Goal: Task Accomplishment & Management: Complete application form

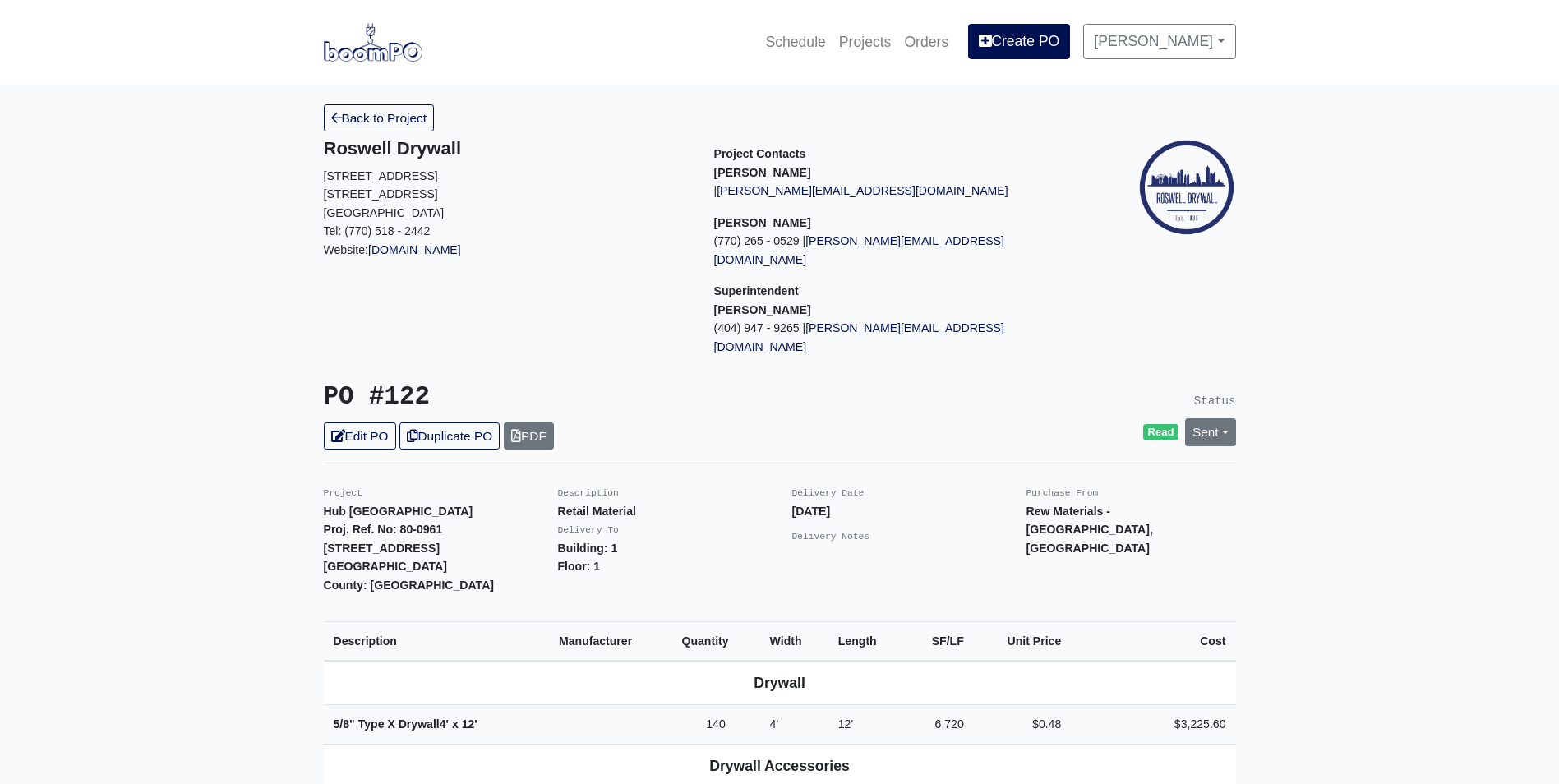
click at [403, 57] on img at bounding box center [373, 41] width 98 height 38
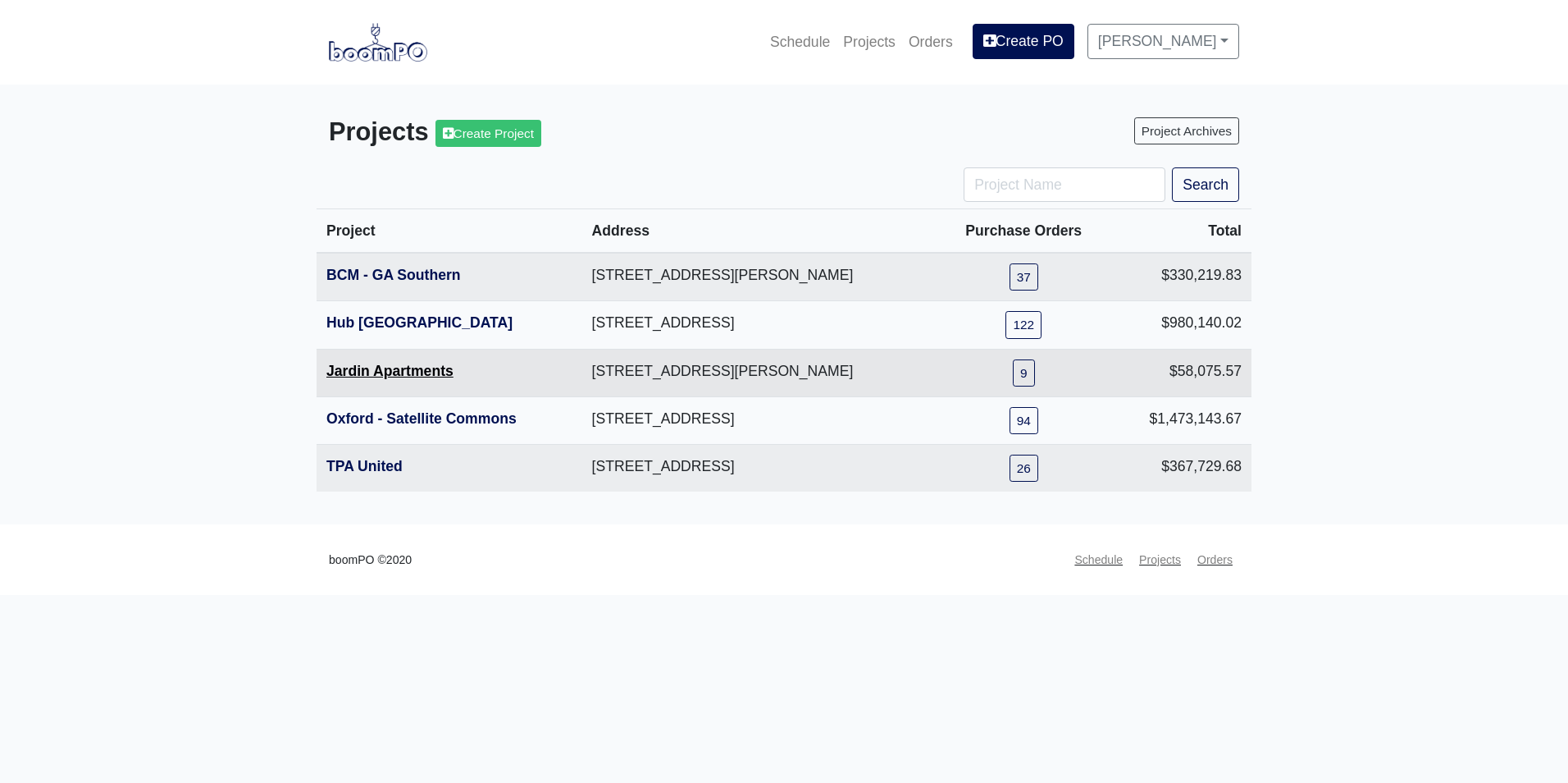
click at [416, 373] on link "Jardin Apartments" at bounding box center [390, 370] width 127 height 16
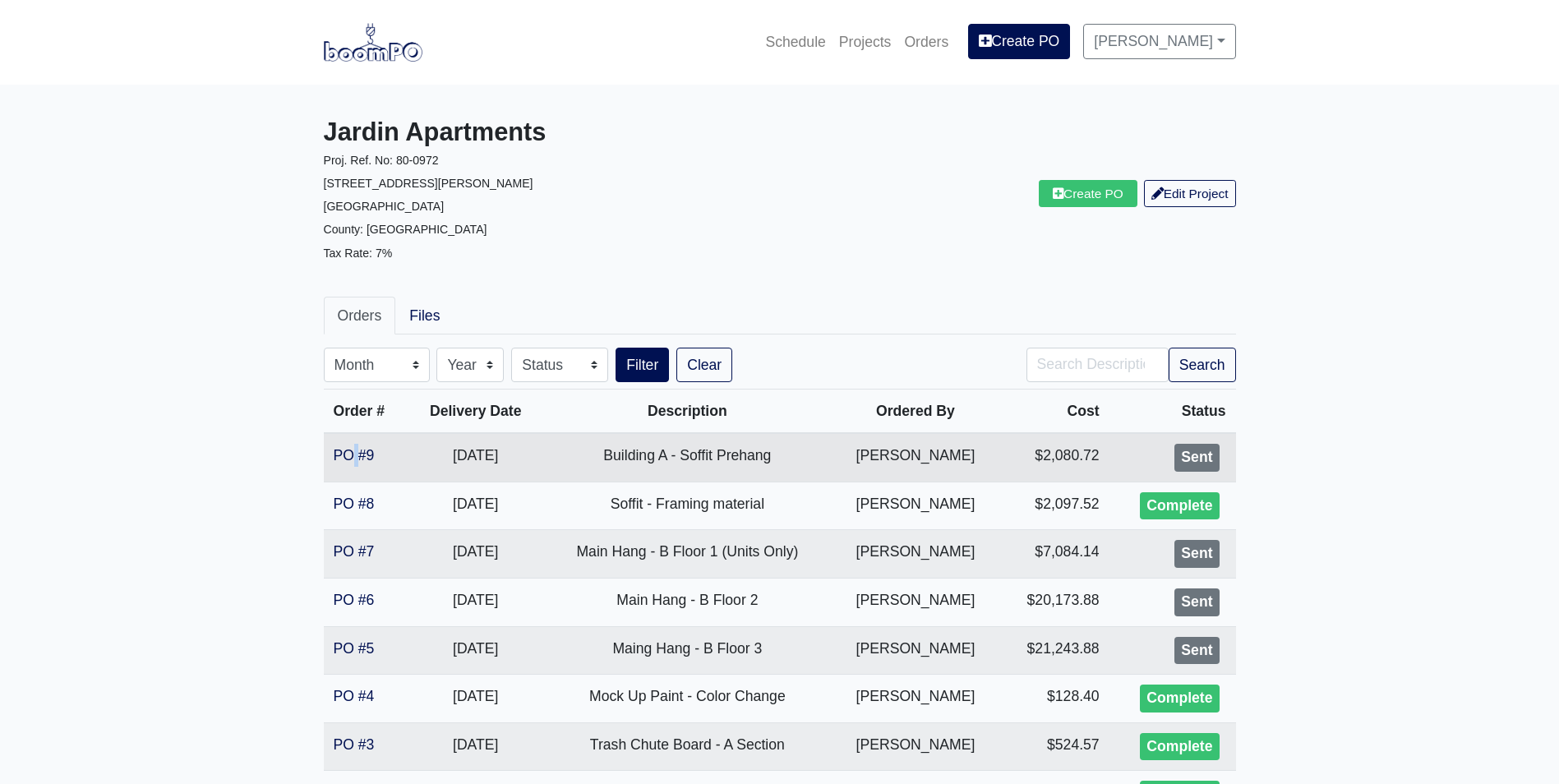
click at [357, 446] on td "PO #9" at bounding box center [366, 457] width 86 height 48
drag, startPoint x: 157, startPoint y: 561, endPoint x: 245, endPoint y: 493, distance: 111.2
click at [157, 560] on main "Jardin Apartments Proj. Ref. No: 80-0972 2613 Montgomery St. Savannah, GA 31401…" at bounding box center [780, 520] width 1559 height 872
click at [360, 466] on td "PO #9" at bounding box center [366, 457] width 86 height 48
click at [362, 458] on link "PO #9" at bounding box center [354, 455] width 41 height 16
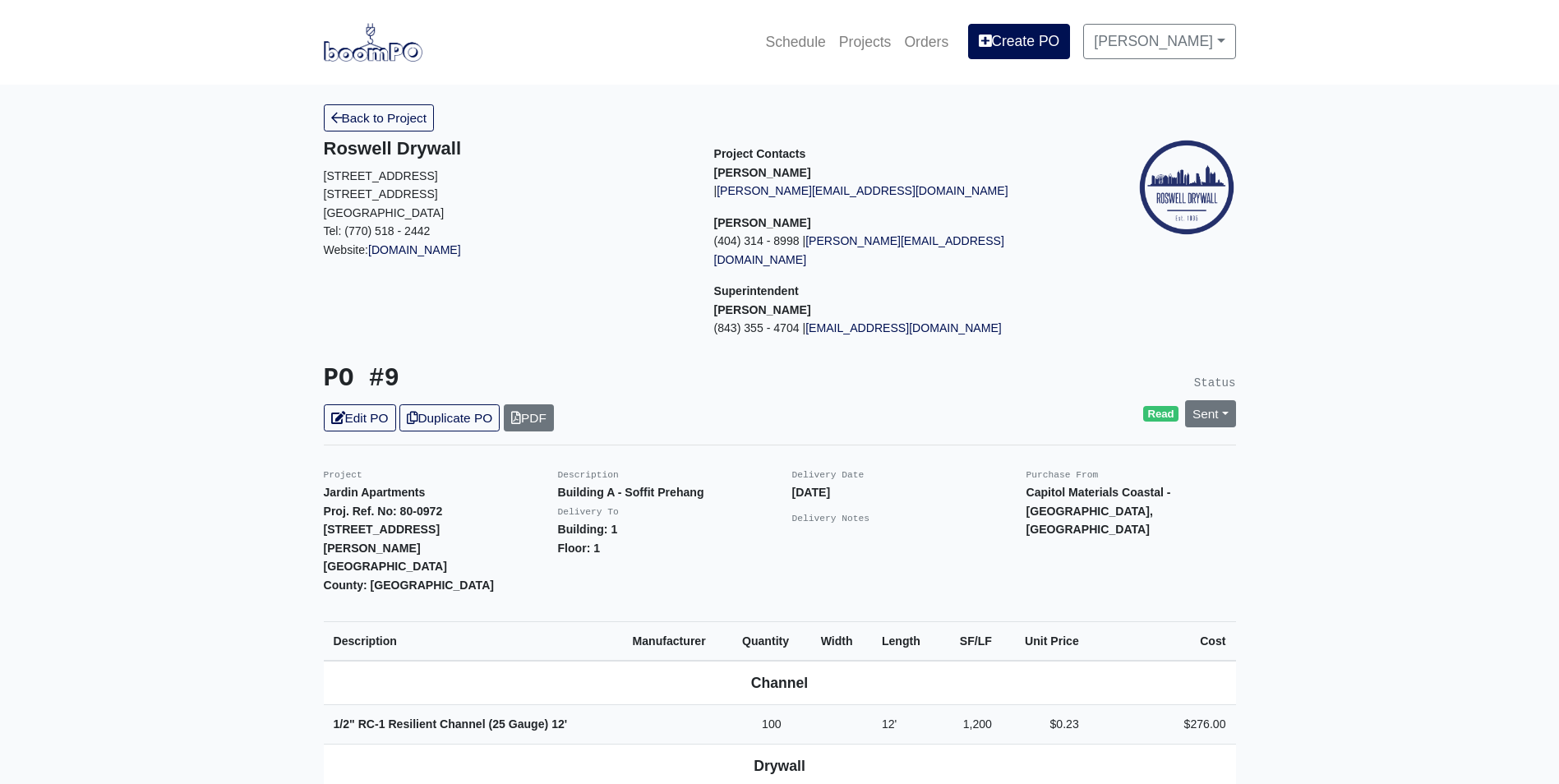
click at [356, 56] on img at bounding box center [373, 41] width 98 height 38
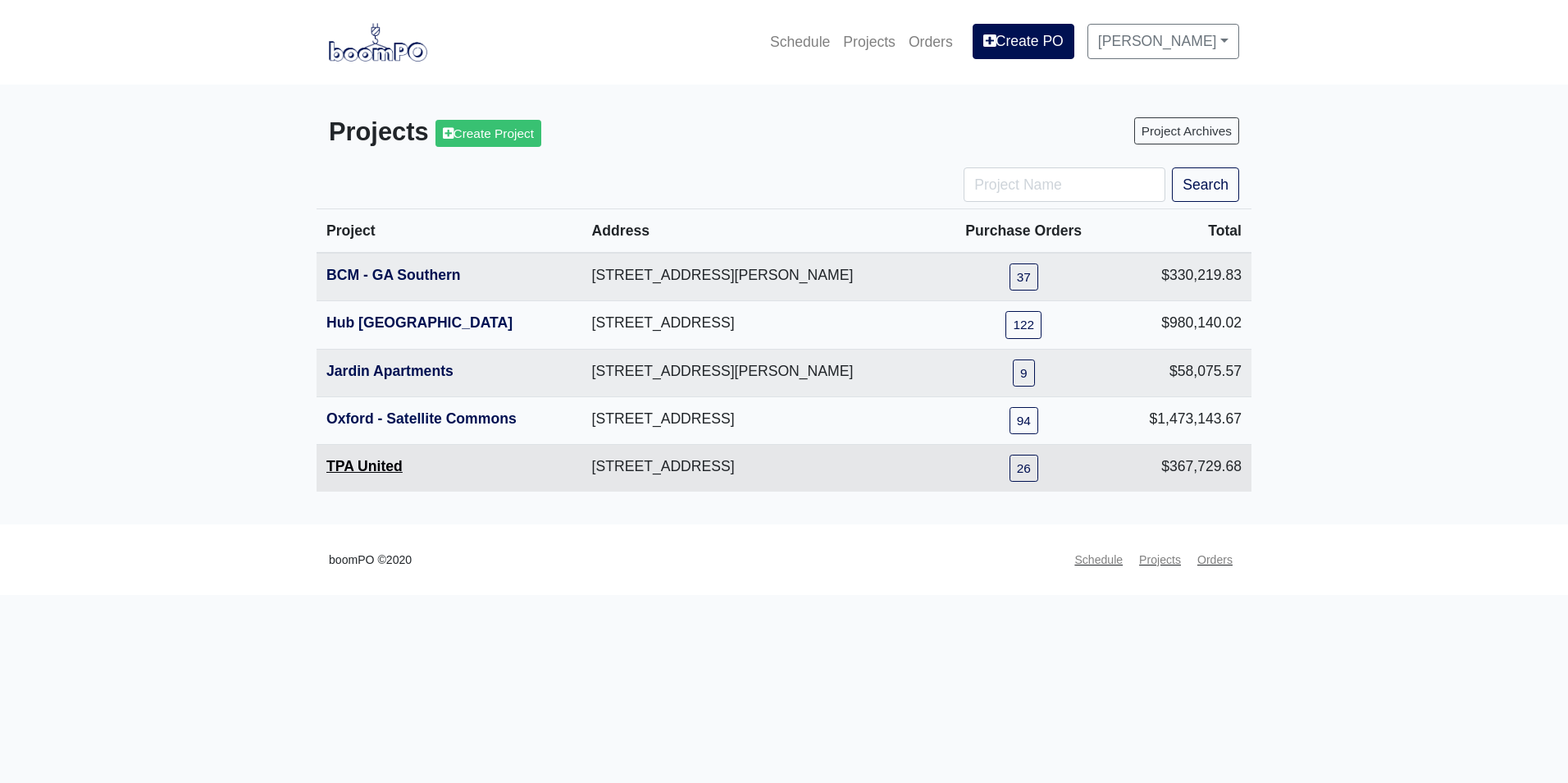
click at [364, 472] on link "TPA United" at bounding box center [364, 466] width 76 height 16
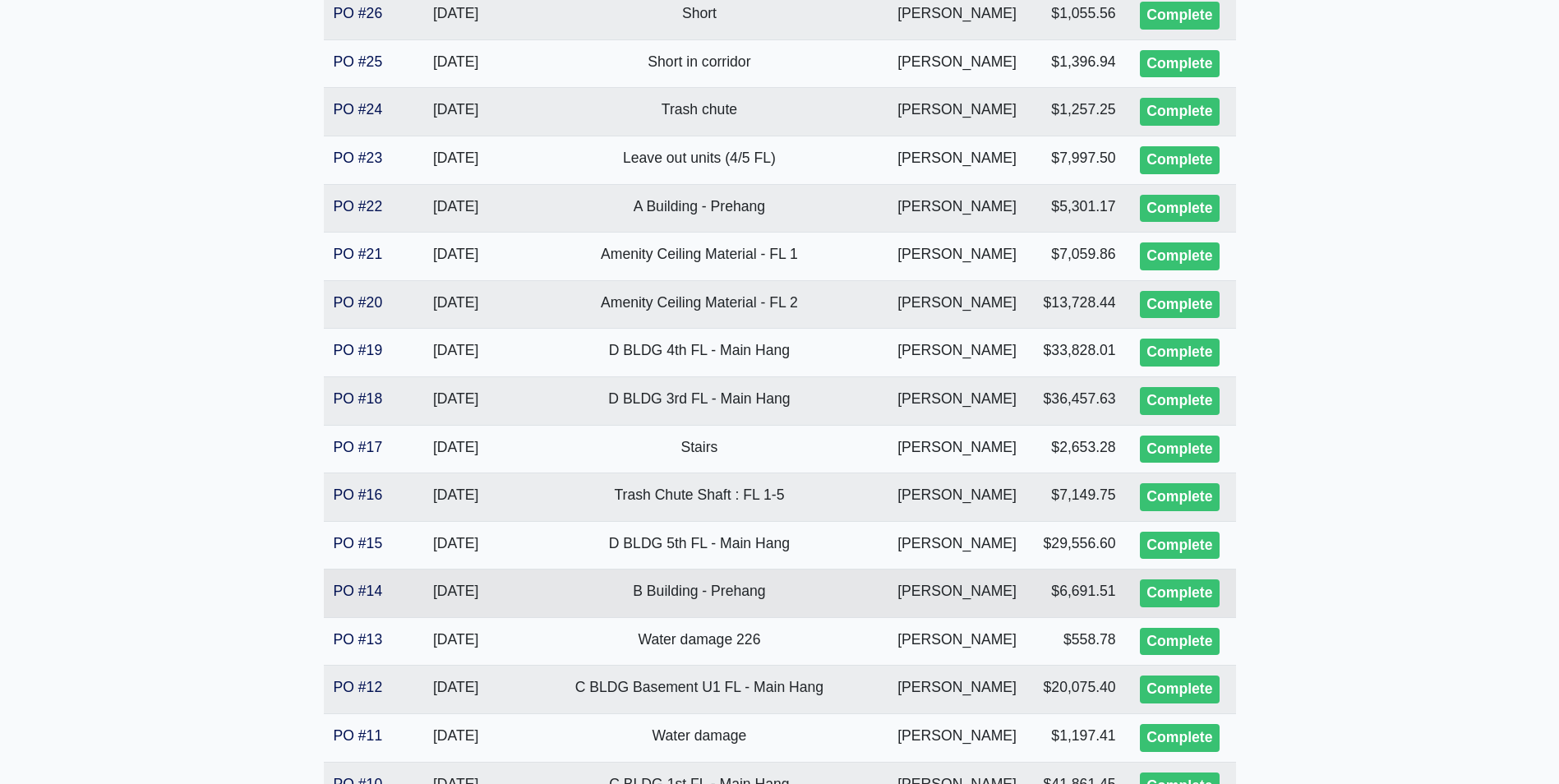
scroll to position [411, 0]
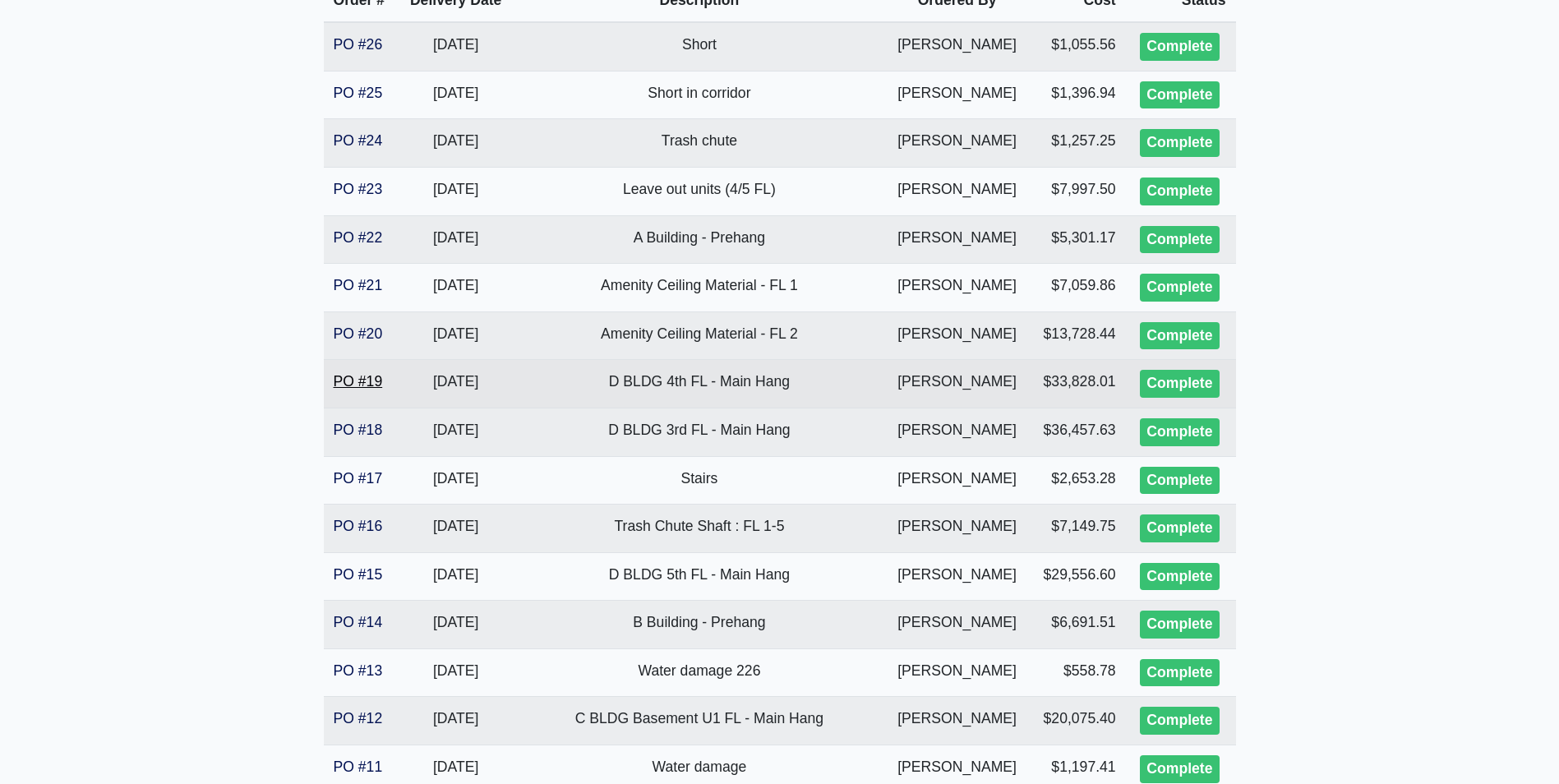
click at [366, 378] on link "PO #19" at bounding box center [357, 380] width 49 height 16
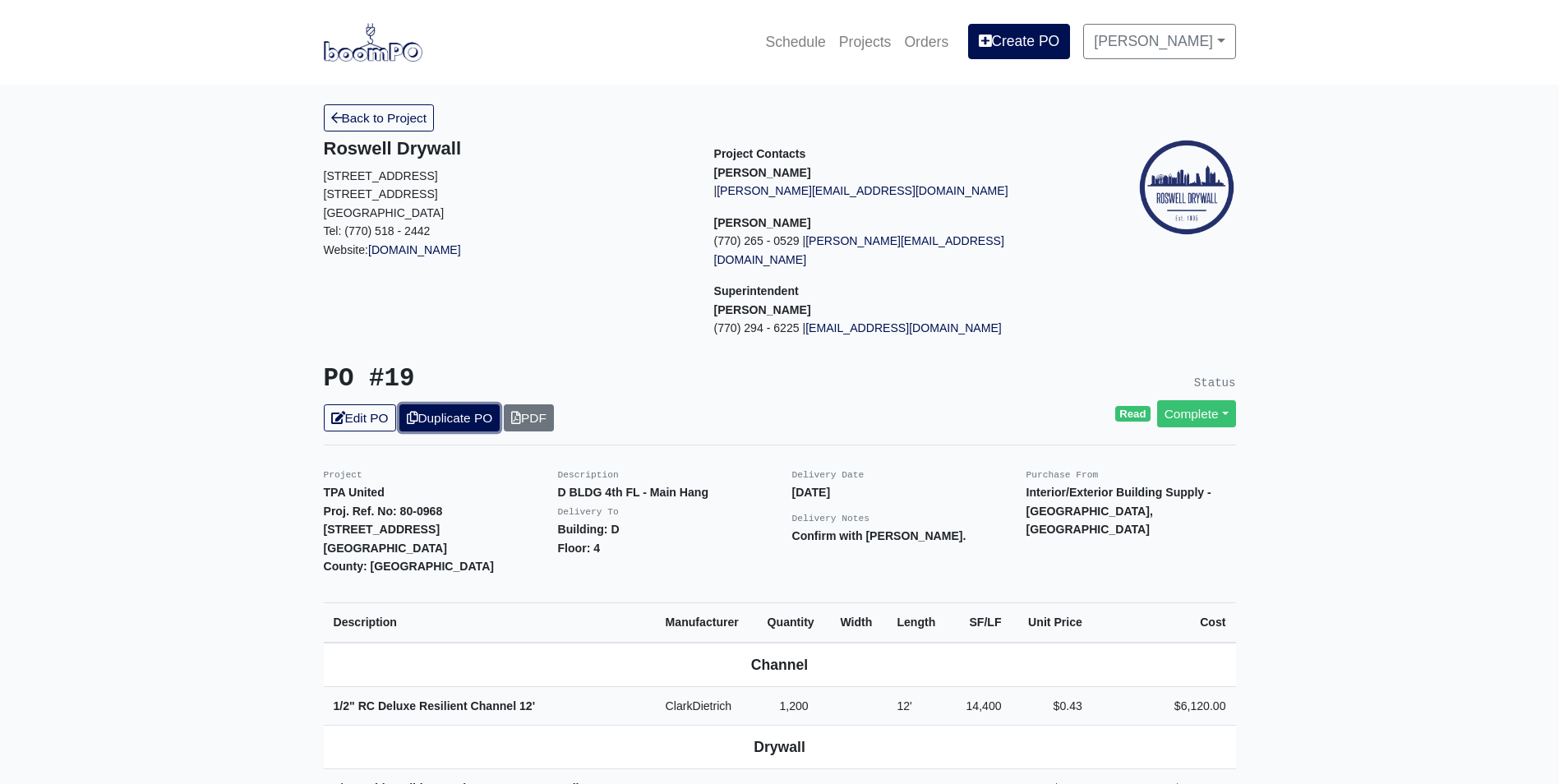
click at [455, 405] on link "Duplicate PO" at bounding box center [450, 418] width 100 height 27
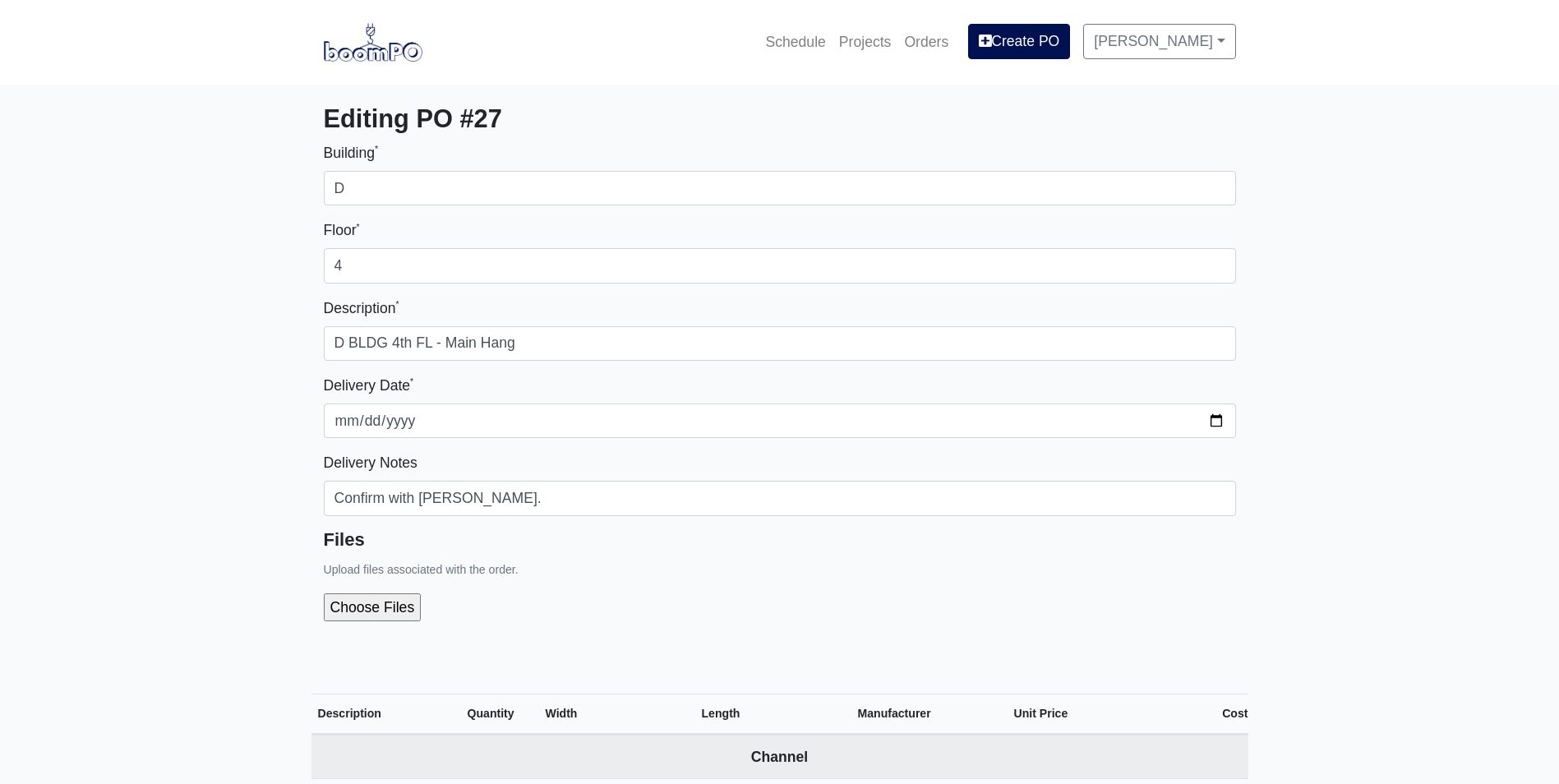
select select
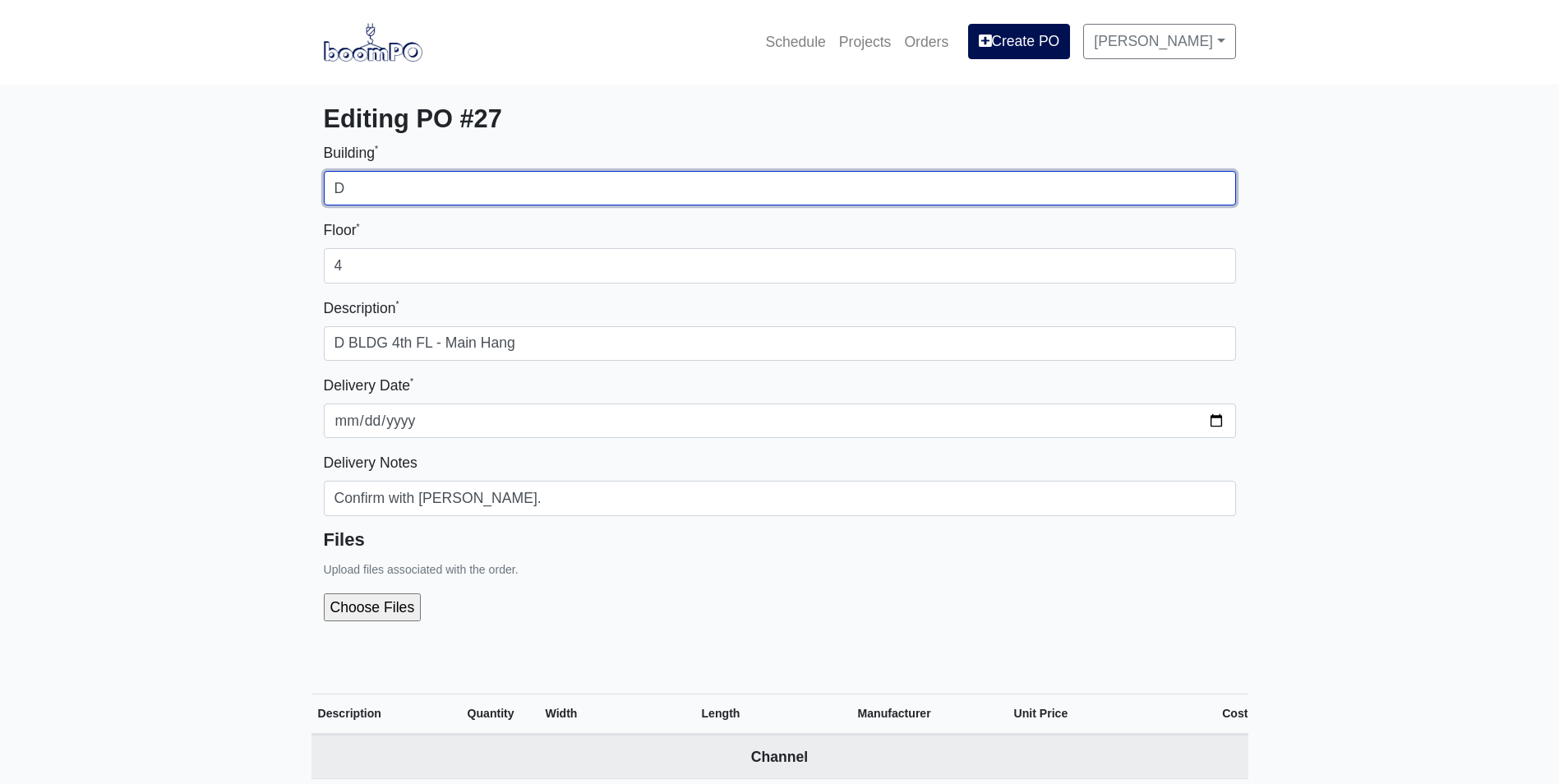
type input "B"
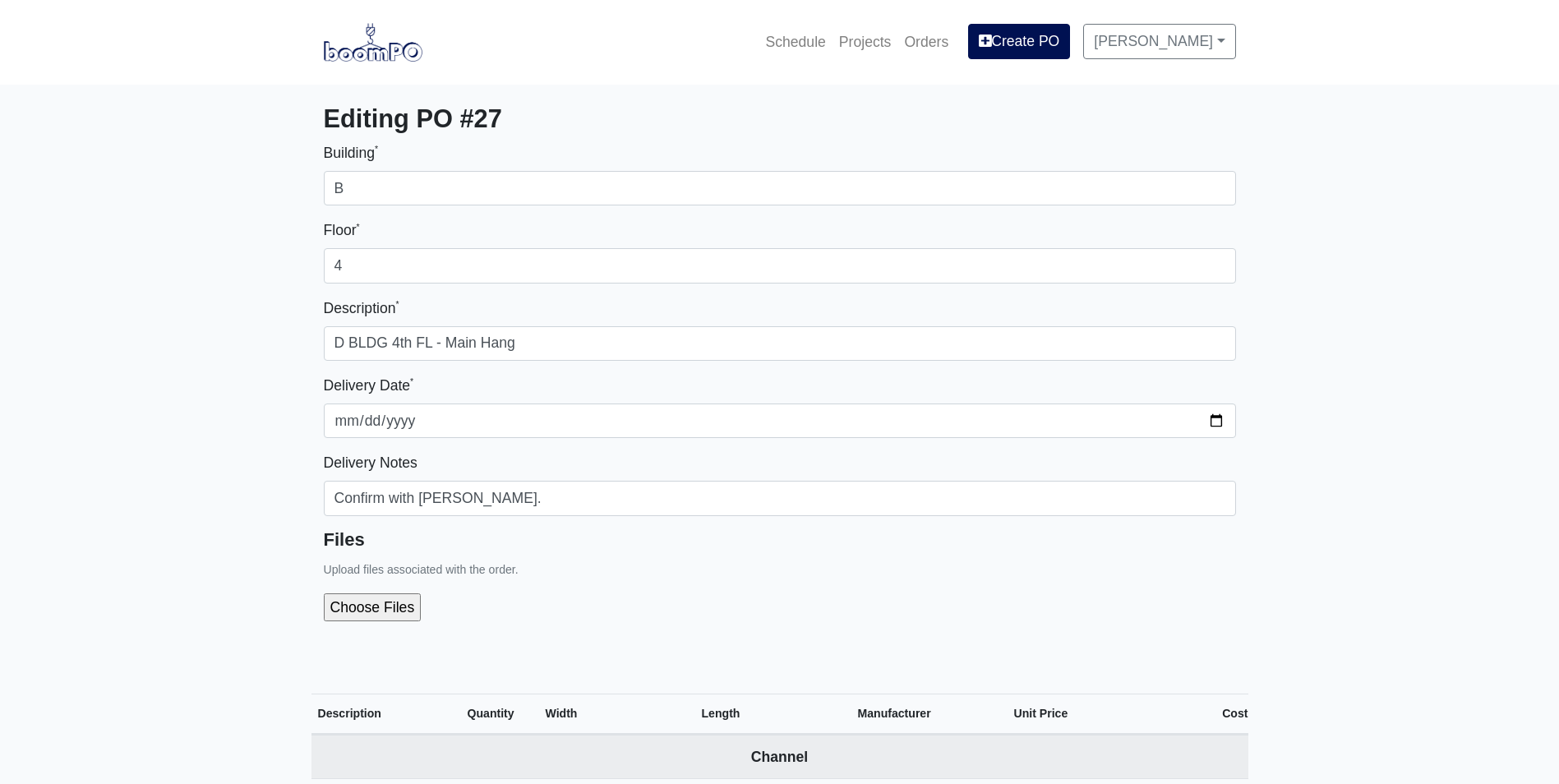
drag, startPoint x: 262, startPoint y: 305, endPoint x: 305, endPoint y: 306, distance: 43.0
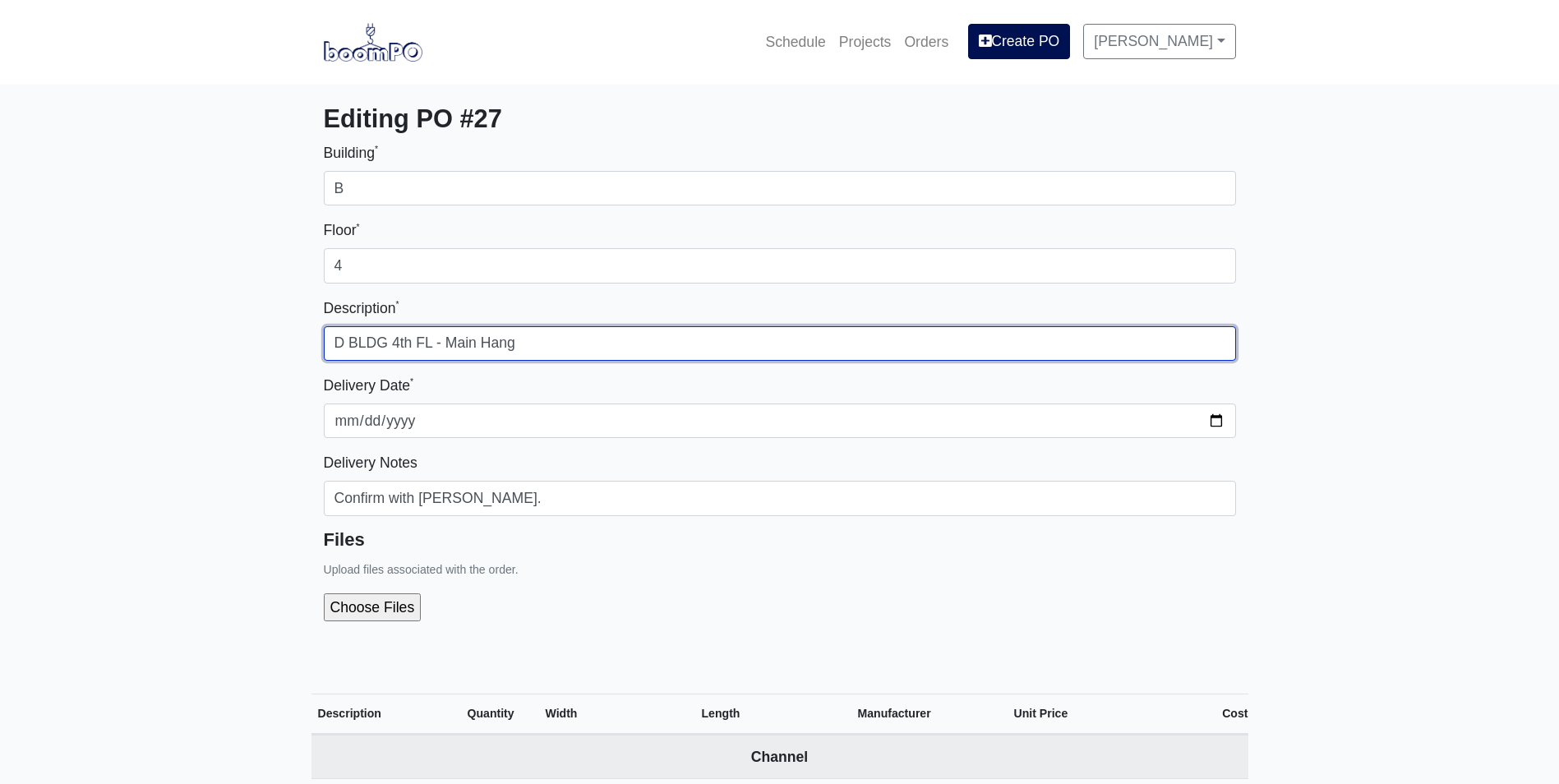
drag, startPoint x: 339, startPoint y: 346, endPoint x: 330, endPoint y: 343, distance: 9.5
click at [330, 343] on input "D BLDG 4th FL - Main Hang" at bounding box center [780, 344] width 912 height 35
type input "B BLDG 4th FL - Main Hang"
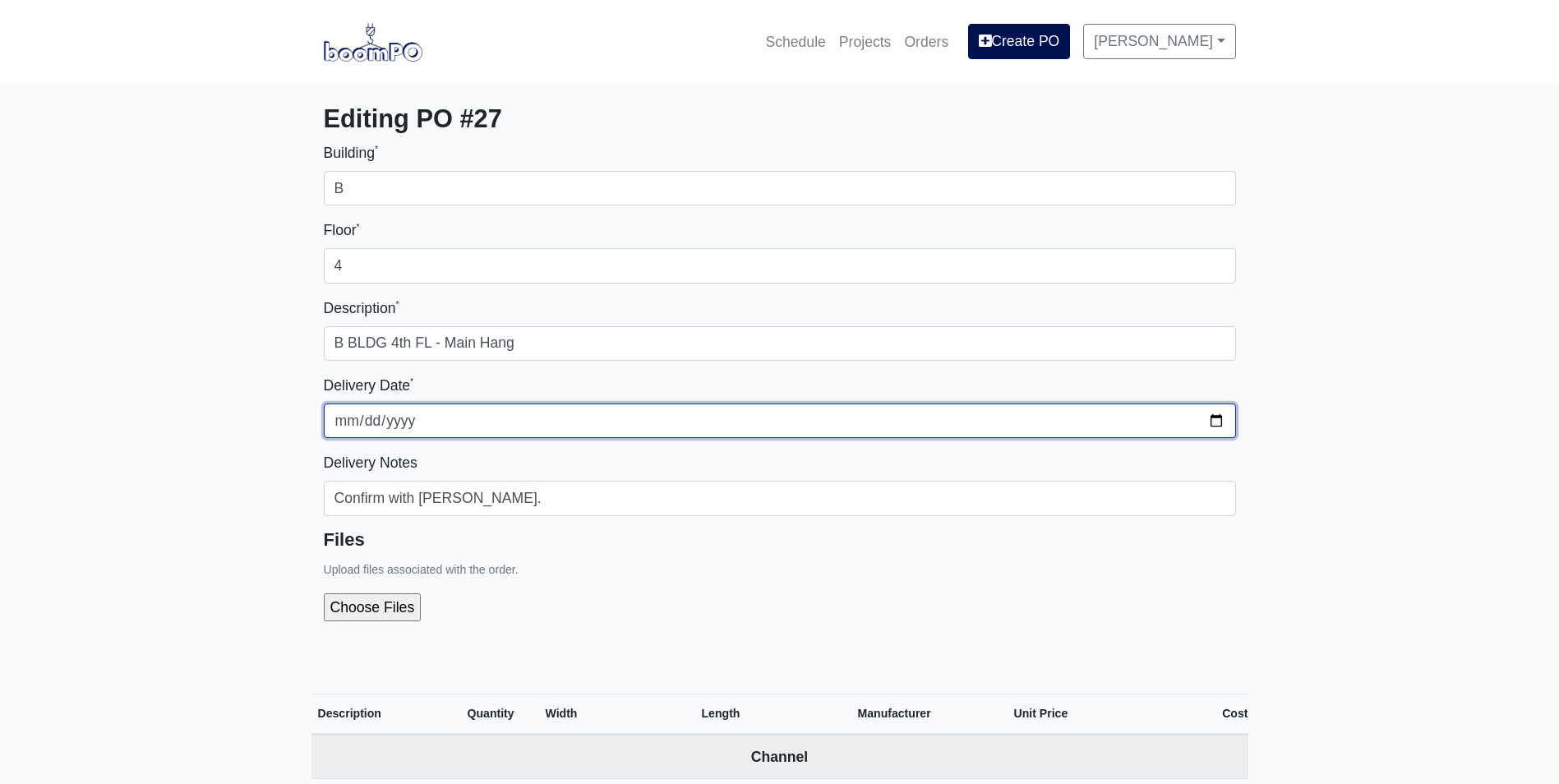
click at [1218, 418] on input "2025-09-15" at bounding box center [780, 421] width 912 height 35
type input "2025-09-29"
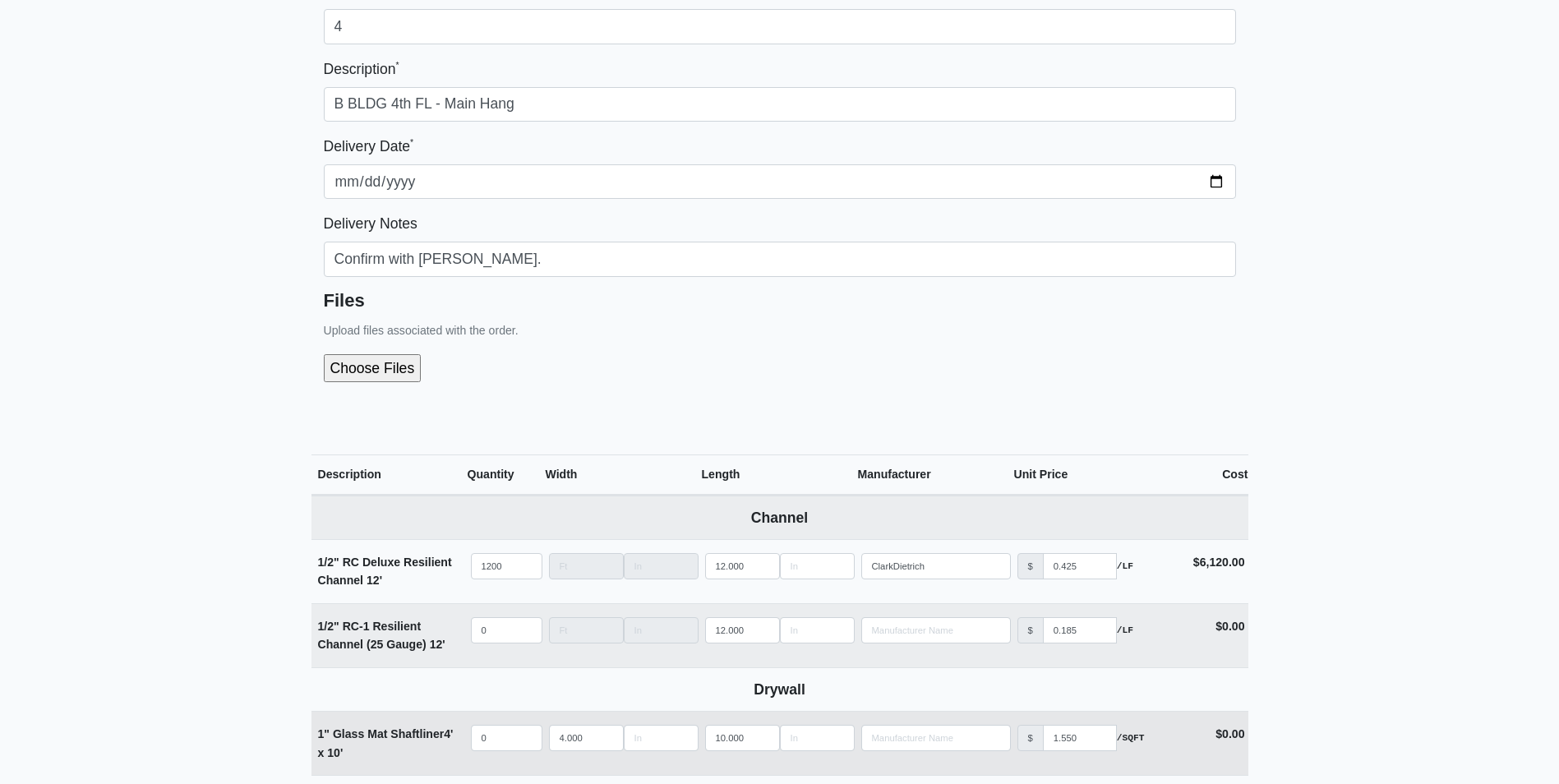
scroll to position [247, 0]
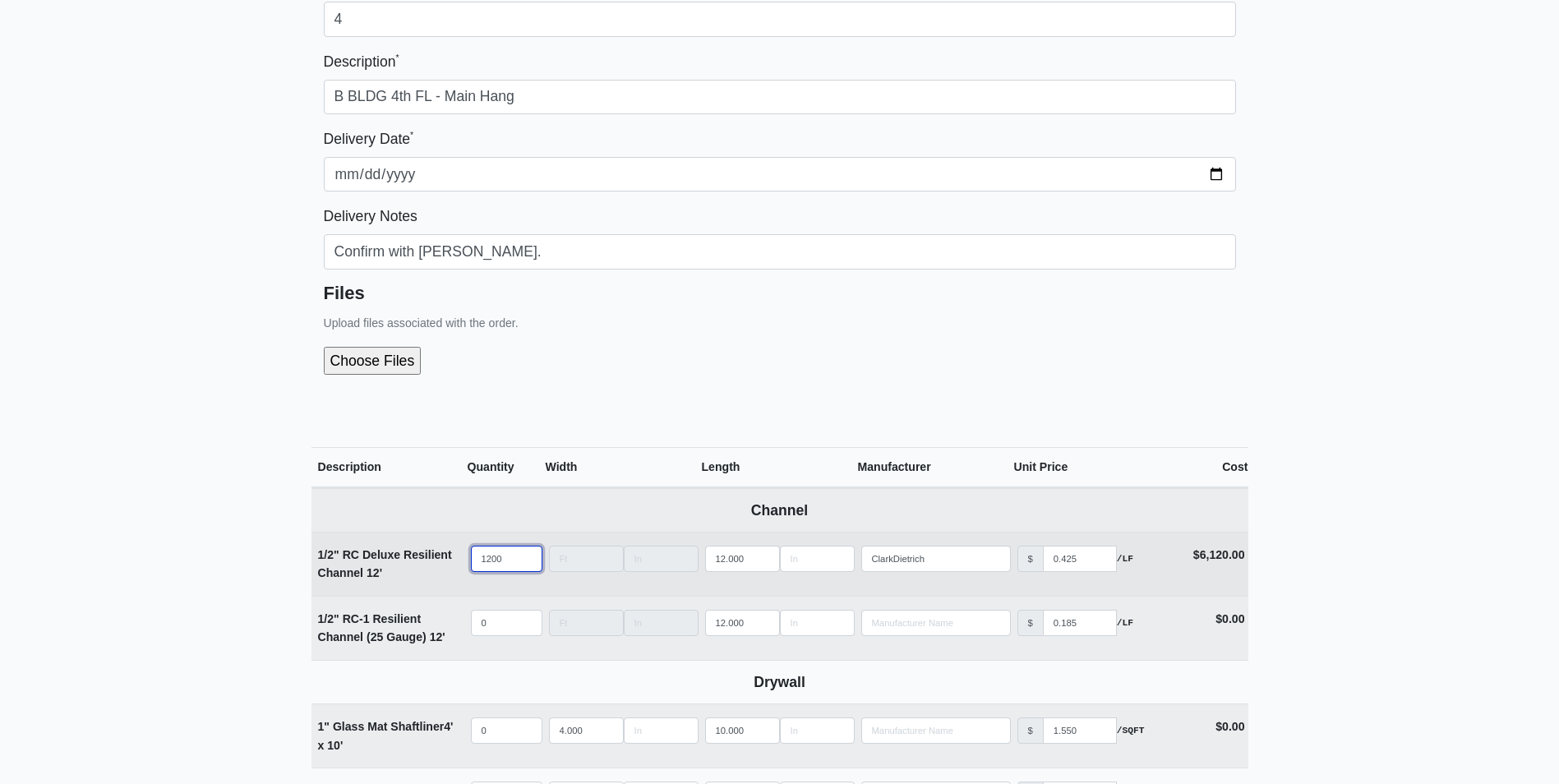
drag, startPoint x: 505, startPoint y: 560, endPoint x: 456, endPoint y: 575, distance: 51.2
click at [456, 575] on tr "1/2" RC Deluxe Resilient Channel 12' Qty 1200 Width Length 12.000 Manufacturer …" at bounding box center [780, 563] width 937 height 65
type input "1"
select select
type input "12"
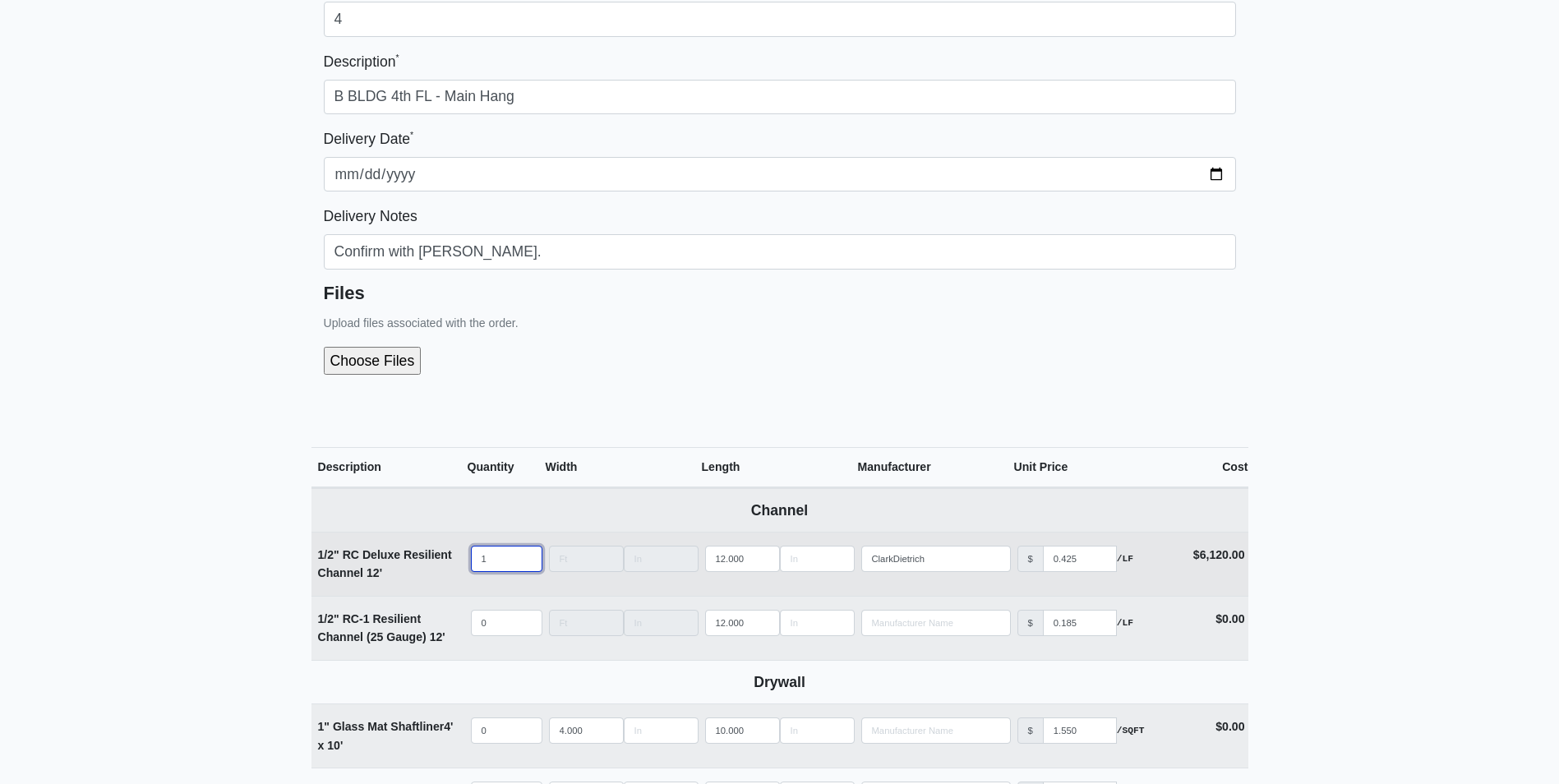
select select
type input "125"
select select
type input "1250"
select select
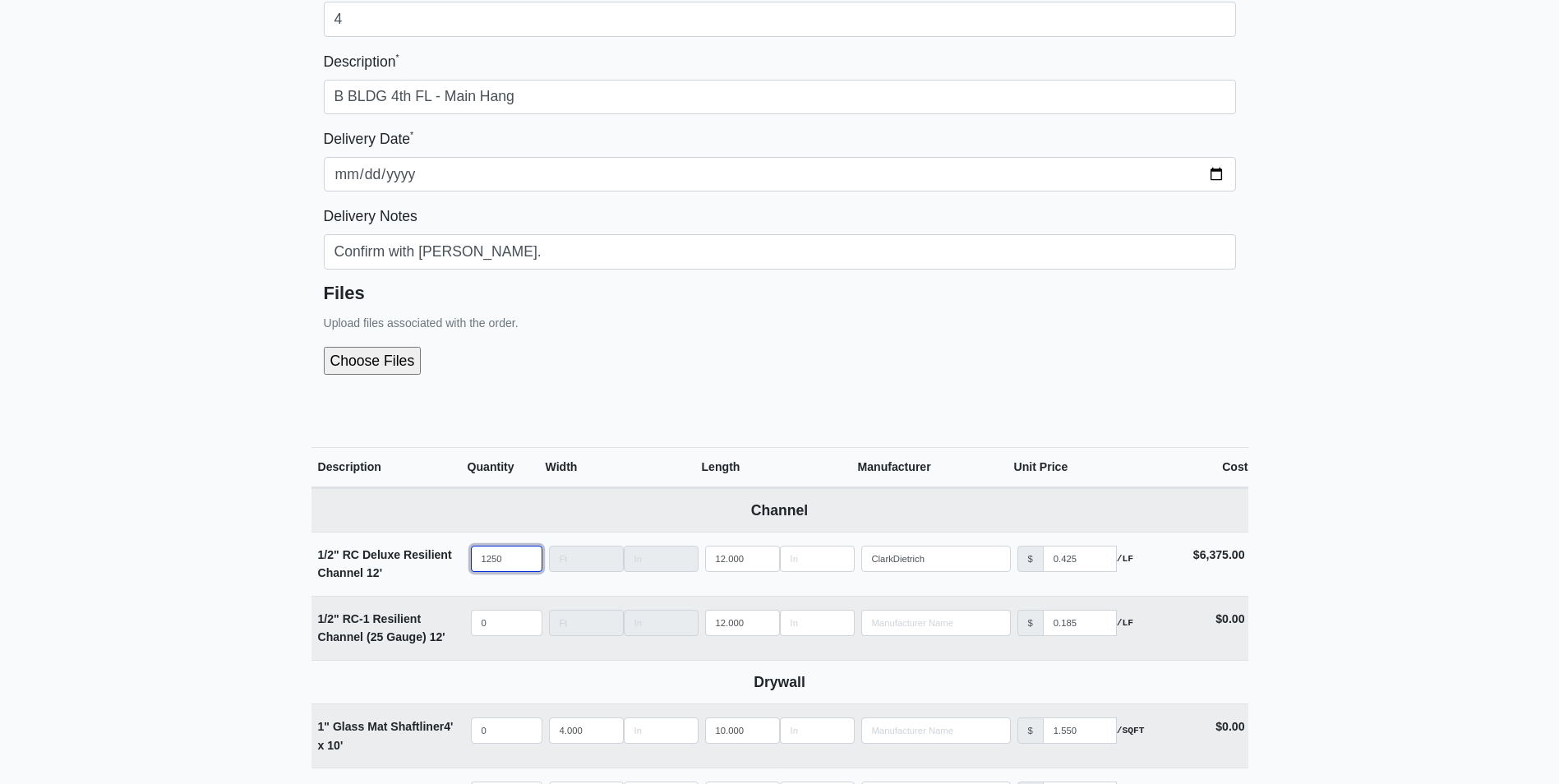
type input "1250"
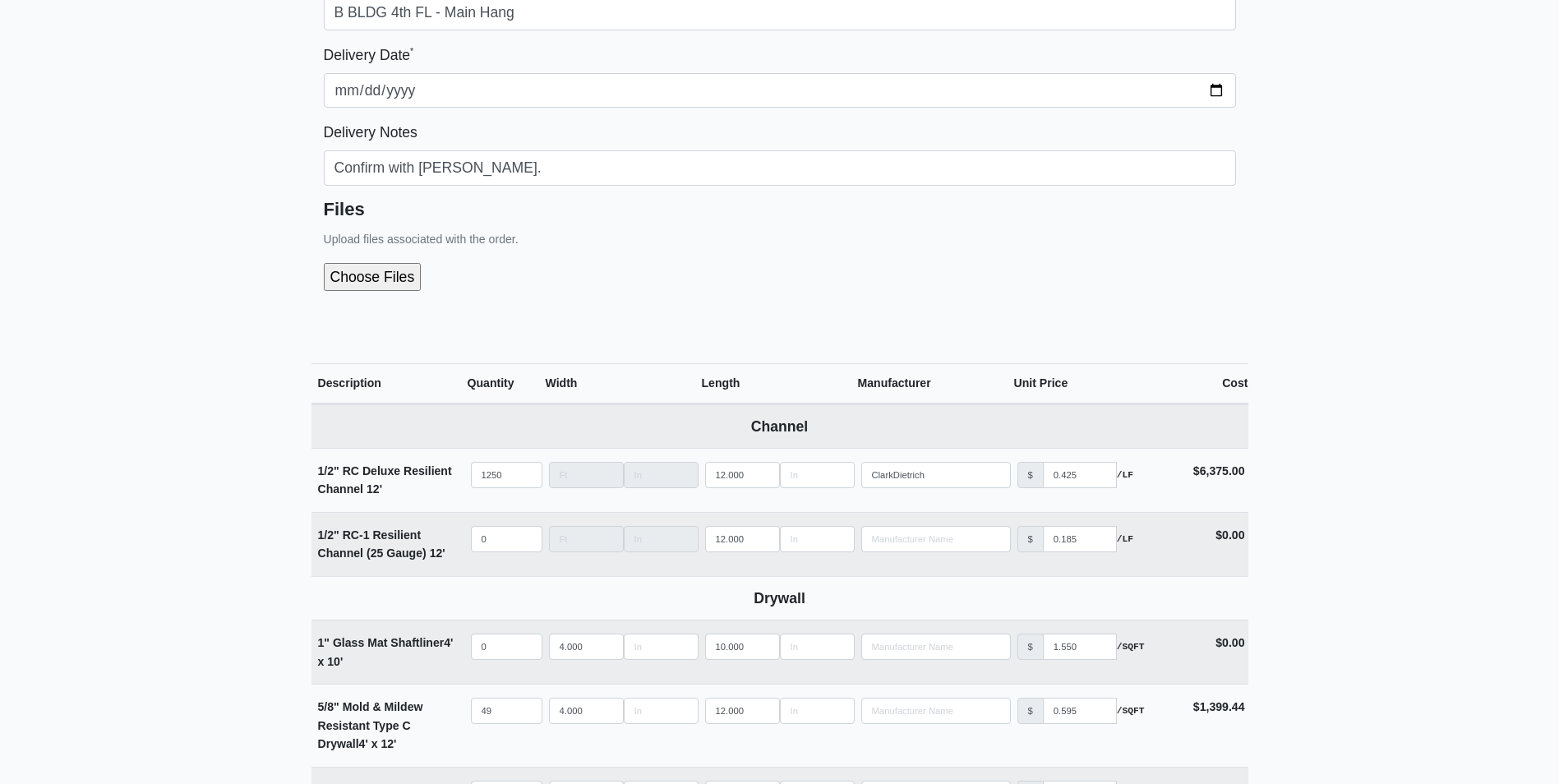
scroll to position [575, 0]
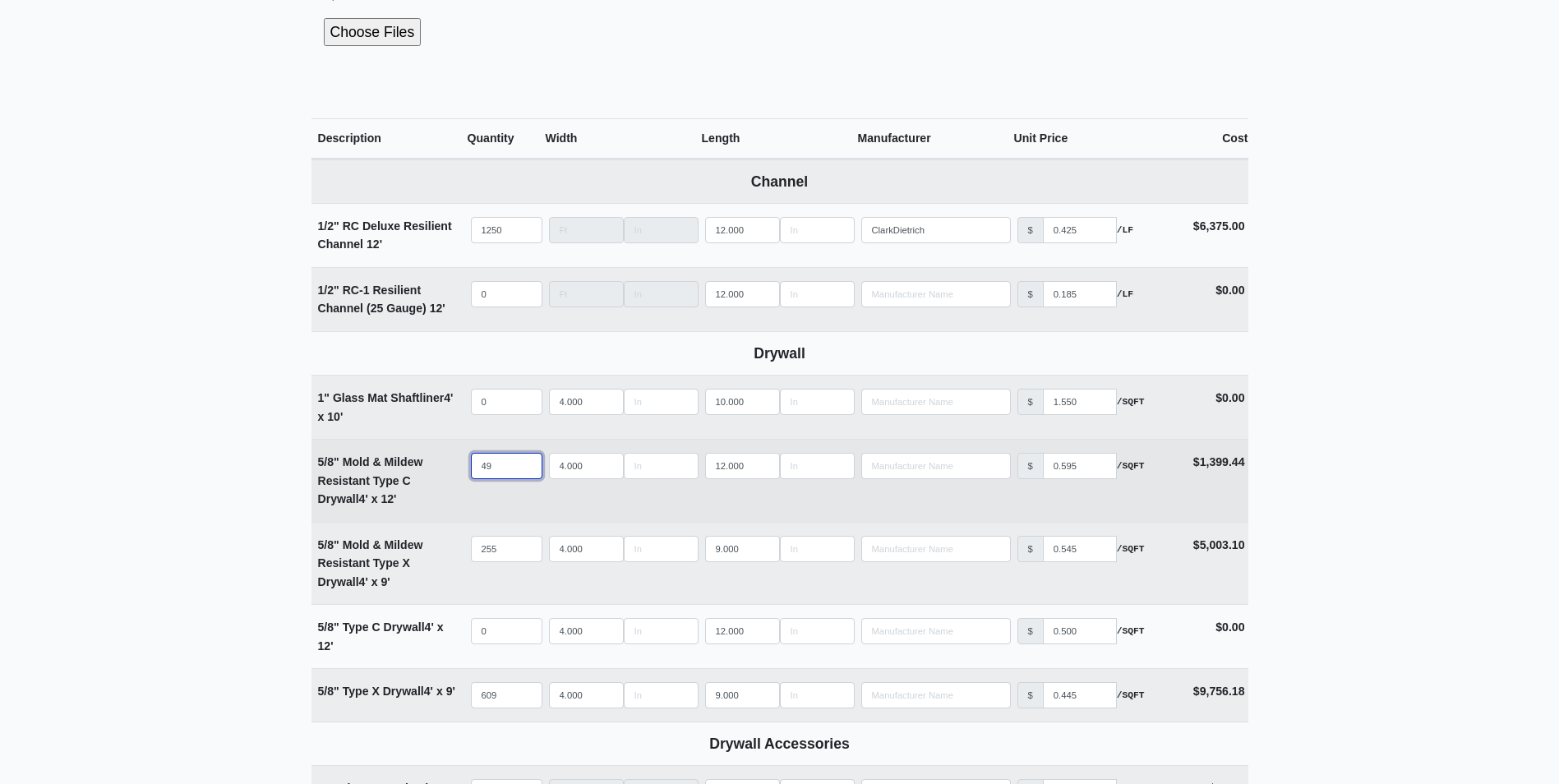
drag, startPoint x: 506, startPoint y: 465, endPoint x: 442, endPoint y: 459, distance: 64.3
click at [442, 459] on tr "5/8" Mold & Mildew Resistant Type C Drywall 4' x 12' Qty 49 Width 4.000 Length …" at bounding box center [780, 481] width 937 height 83
type input "4"
select select
type input "46"
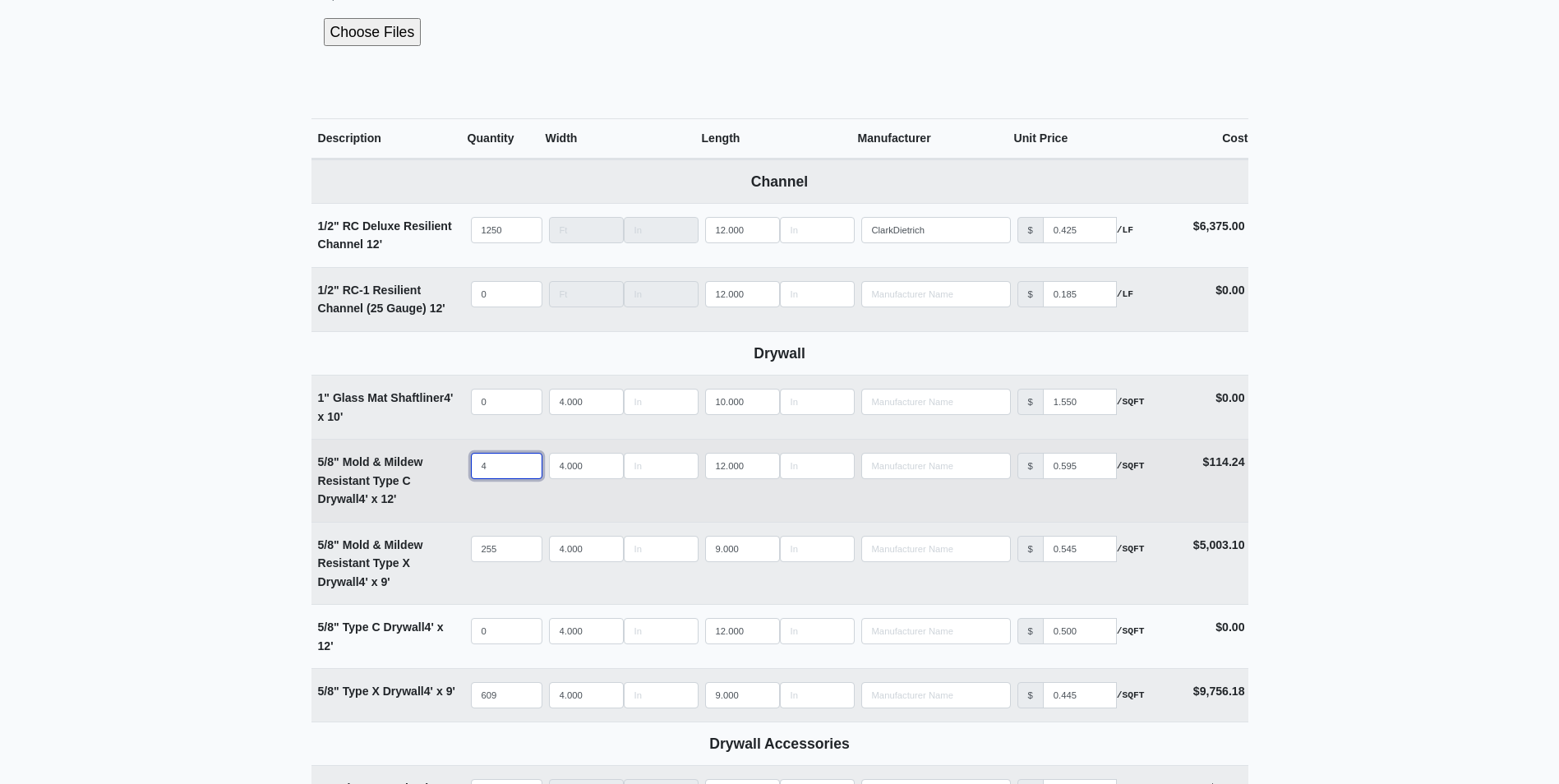
select select
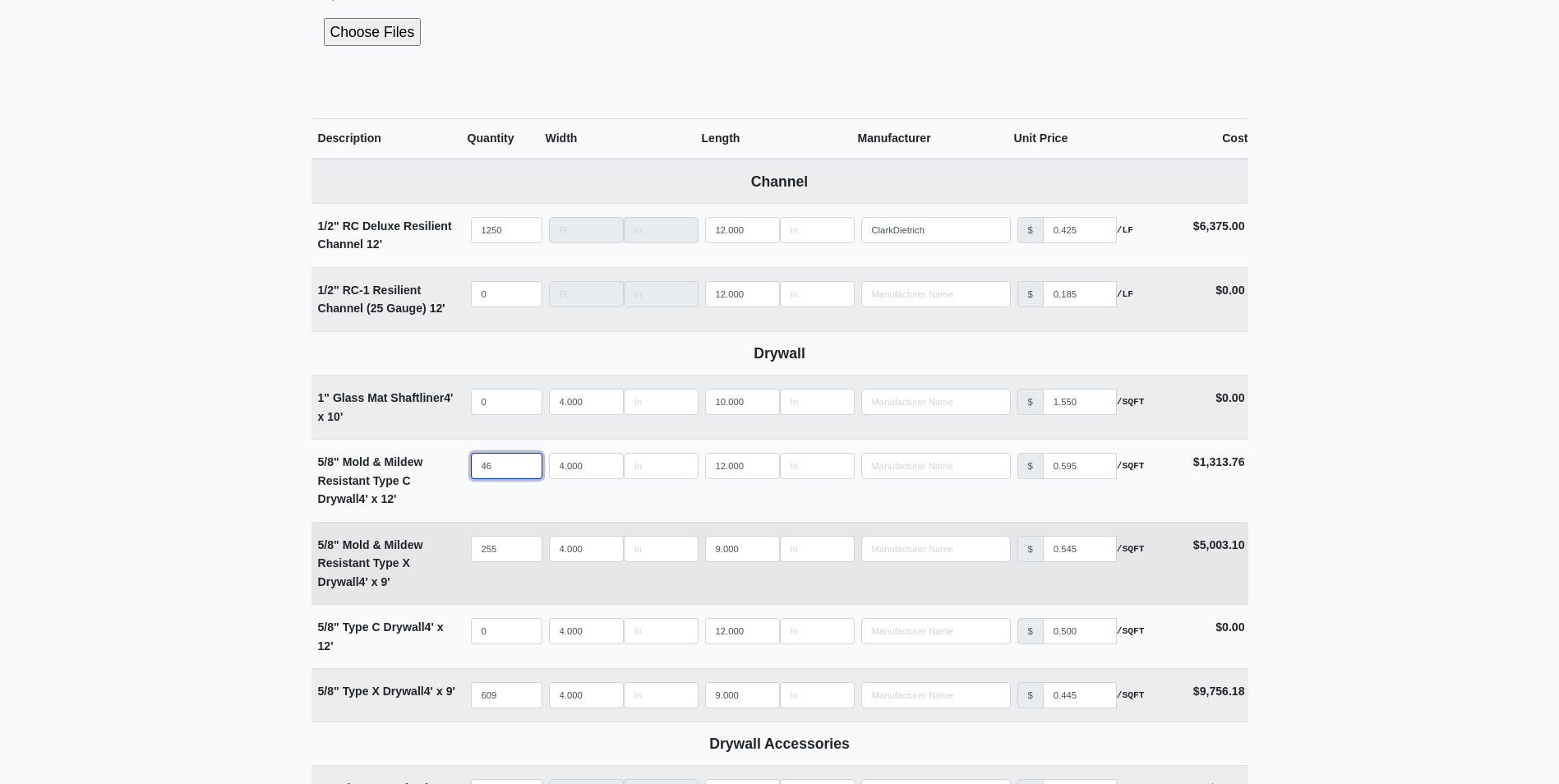
type input "46"
drag, startPoint x: 501, startPoint y: 547, endPoint x: 418, endPoint y: 561, distance: 84.2
click at [418, 561] on tr "5/8" Mold & Mildew Resistant Type X Drywall 4' x 9' Qty 255 Width 4.000 Length …" at bounding box center [780, 563] width 937 height 83
type input "3"
select select
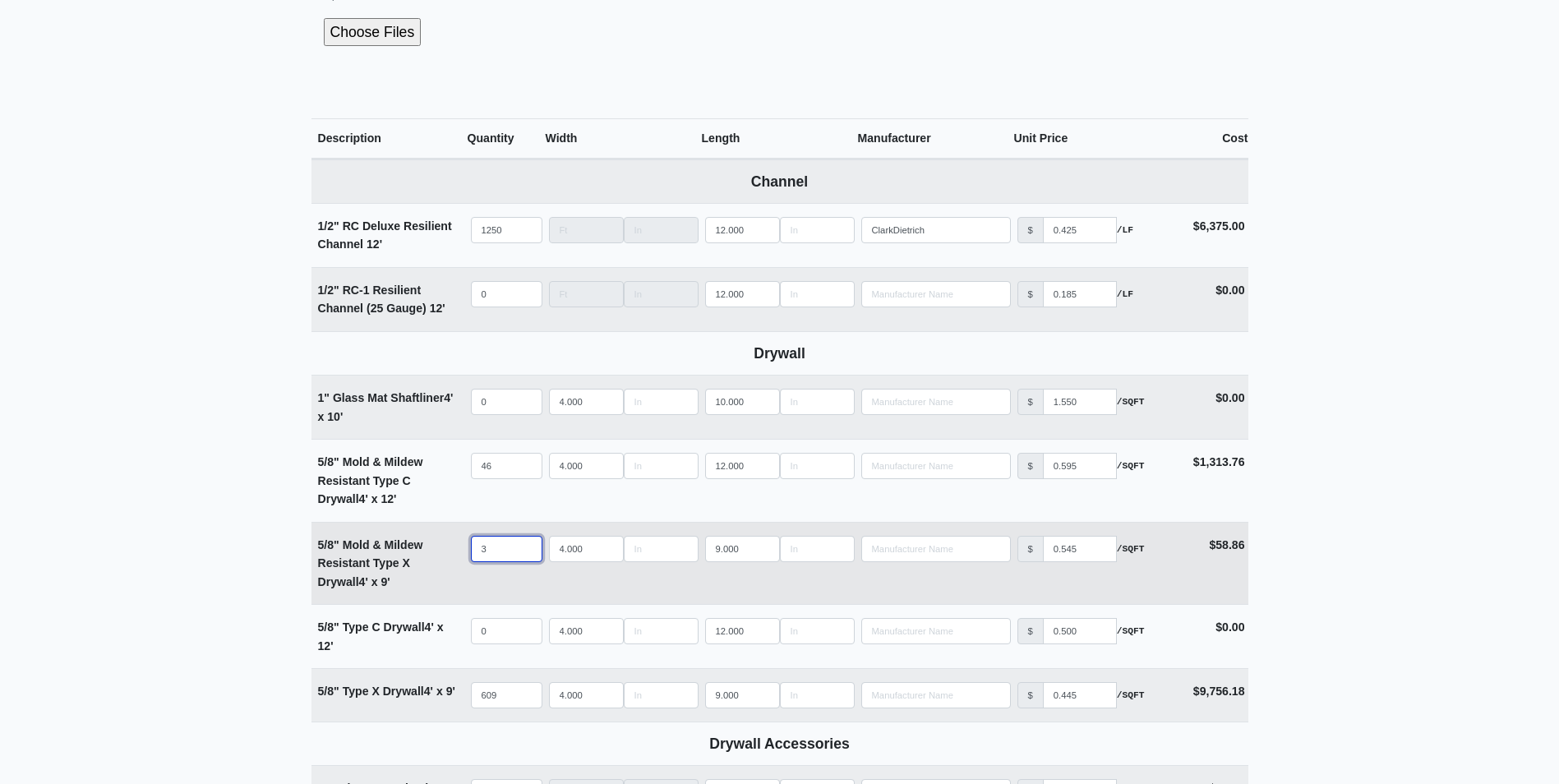
type input "36"
select select
type input "363"
select select
type input "363"
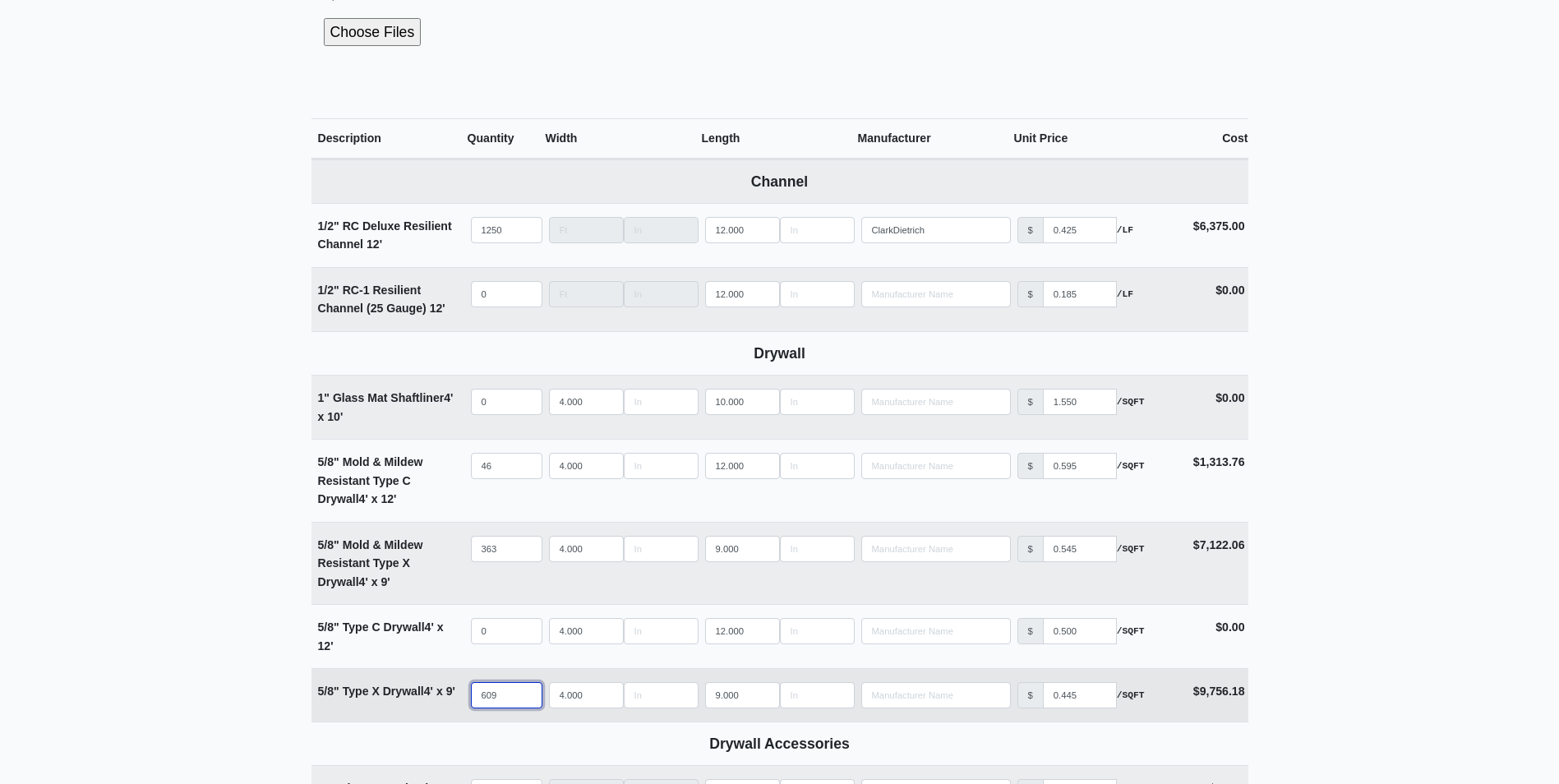
drag, startPoint x: 501, startPoint y: 693, endPoint x: 428, endPoint y: 693, distance: 73.0
click at [428, 693] on tr "5/8" Type X Drywall 4' x 9' Qty 609 Width 4.000 Length 9.000 Manufacturer No Re…" at bounding box center [780, 694] width 937 height 53
type input "8"
select select
type input "81"
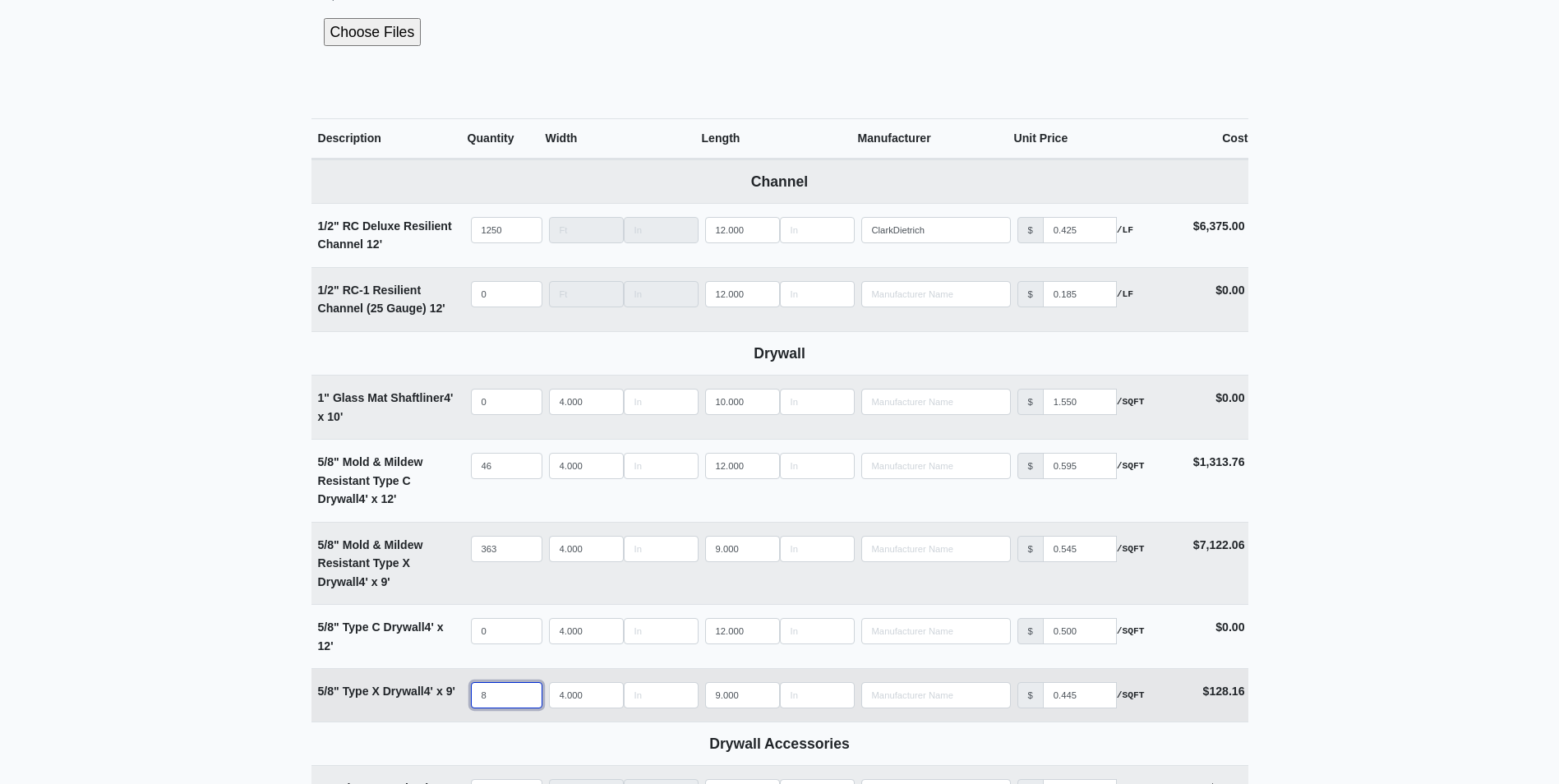
select select
type input "817"
select select
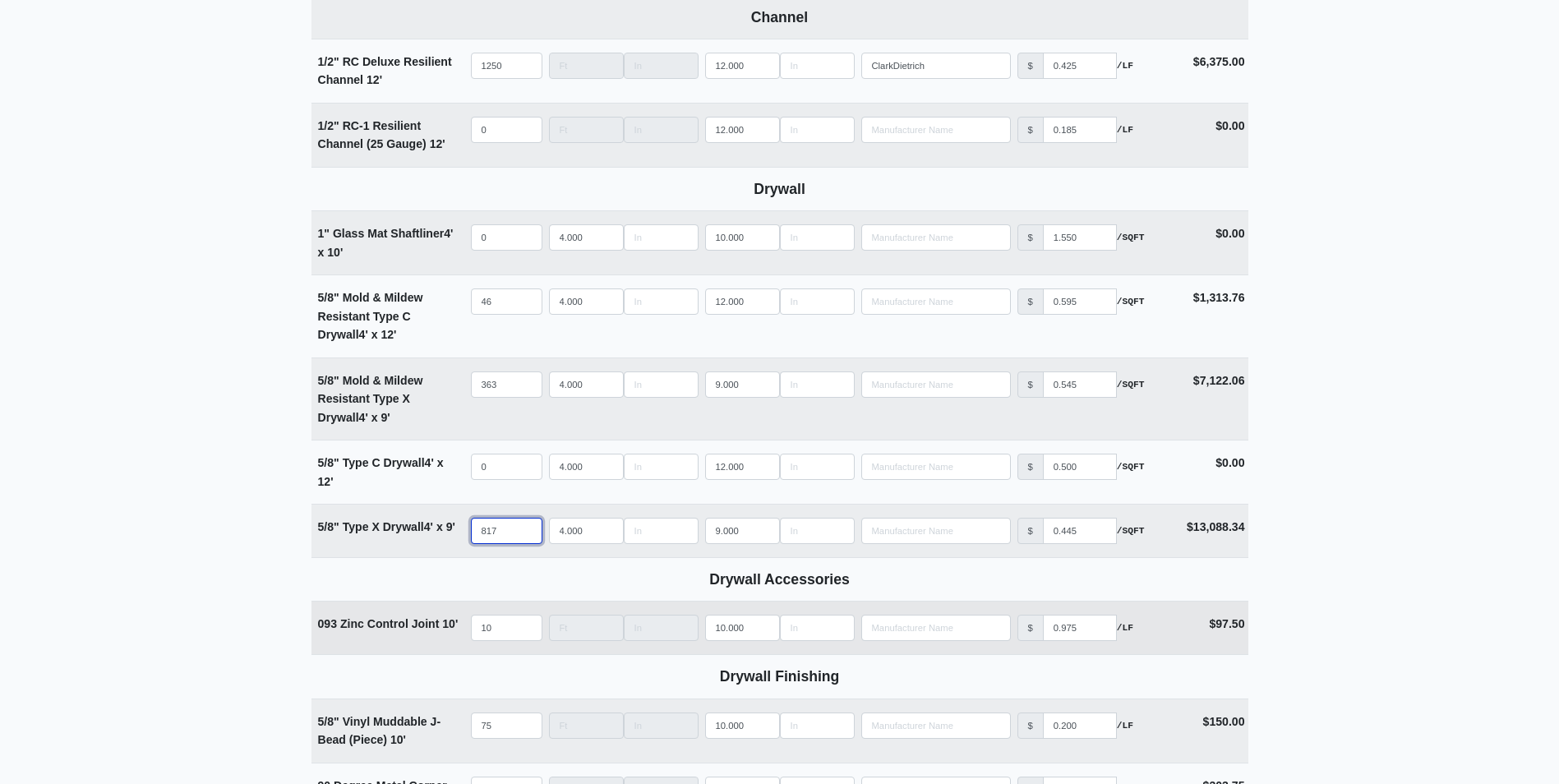
scroll to position [822, 0]
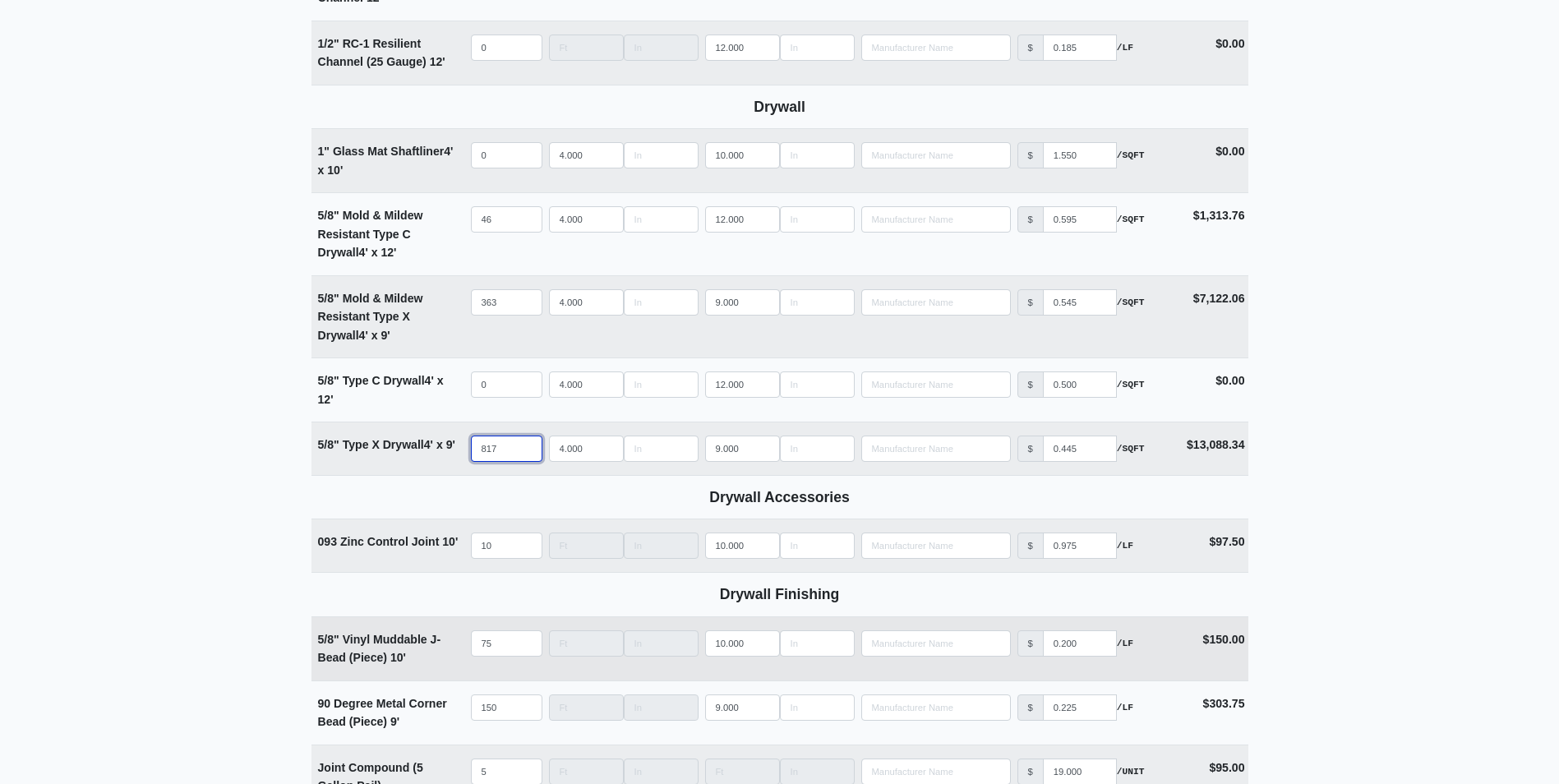
type input "817"
drag, startPoint x: 505, startPoint y: 639, endPoint x: 441, endPoint y: 646, distance: 64.4
click at [441, 646] on tr "5/8" Vinyl Muddable J-Bead (Piece) 10' Qty 75 Width Length 10.000 Manufacturer …" at bounding box center [780, 648] width 937 height 65
type input "1"
select select
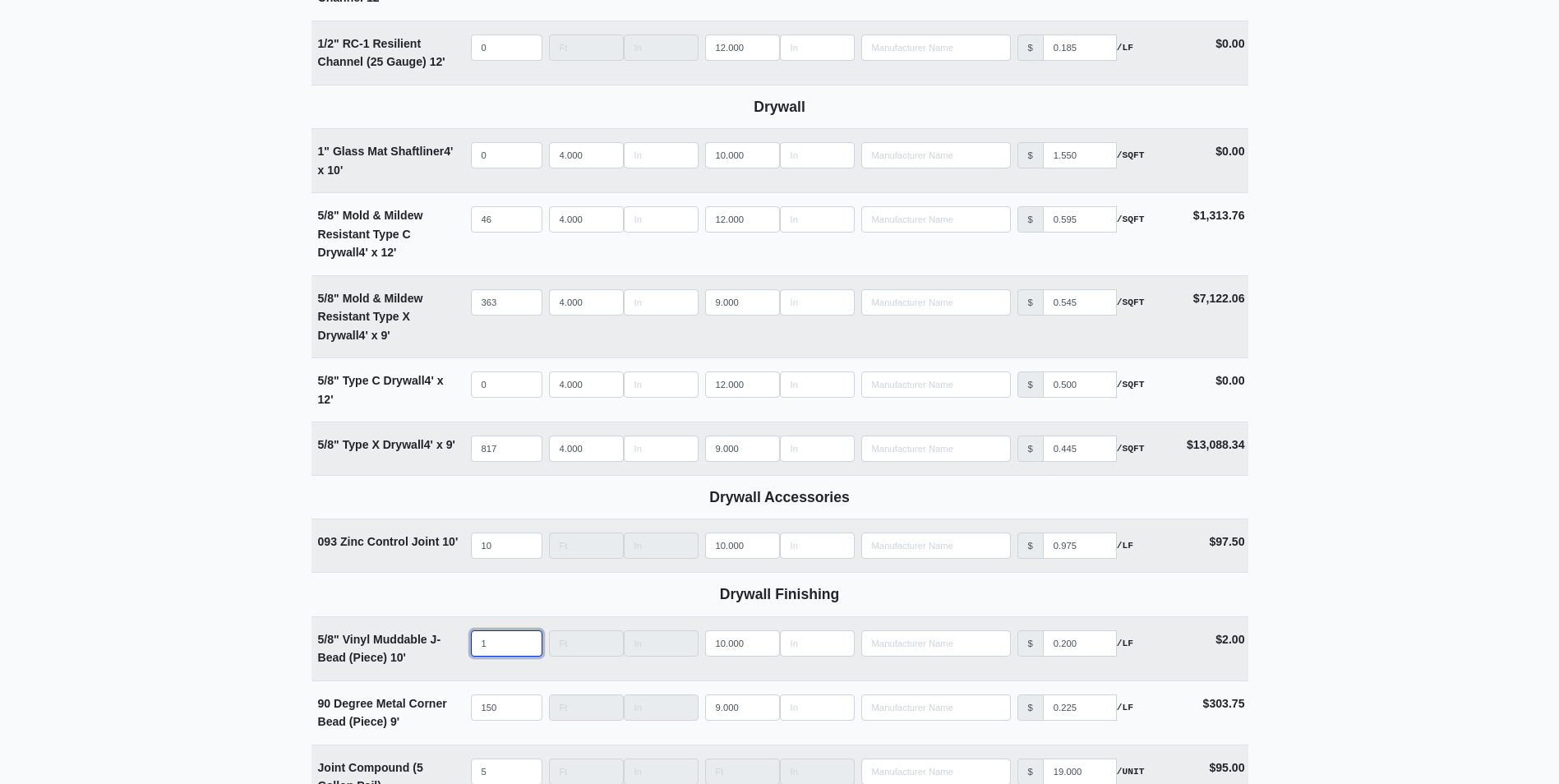
type input "10"
select select
type input "100"
select select
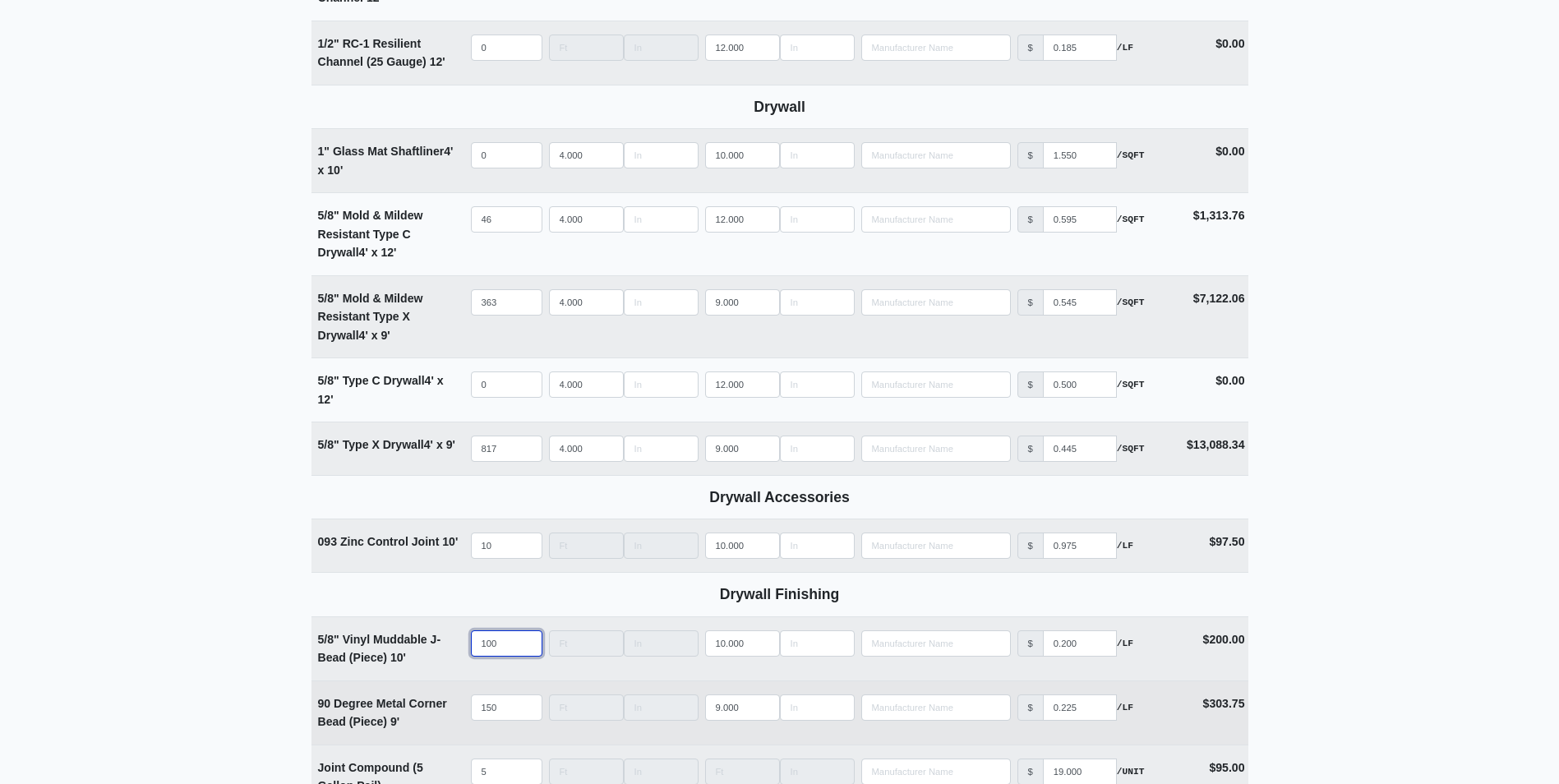
type input "100"
drag, startPoint x: 502, startPoint y: 704, endPoint x: 405, endPoint y: 707, distance: 97.0
click at [406, 707] on tr "90 Degree Metal Corner Bead (Piece) 9' Qty 150 Width Length 9.000 Manufacturer …" at bounding box center [780, 712] width 937 height 65
type input "2"
select select
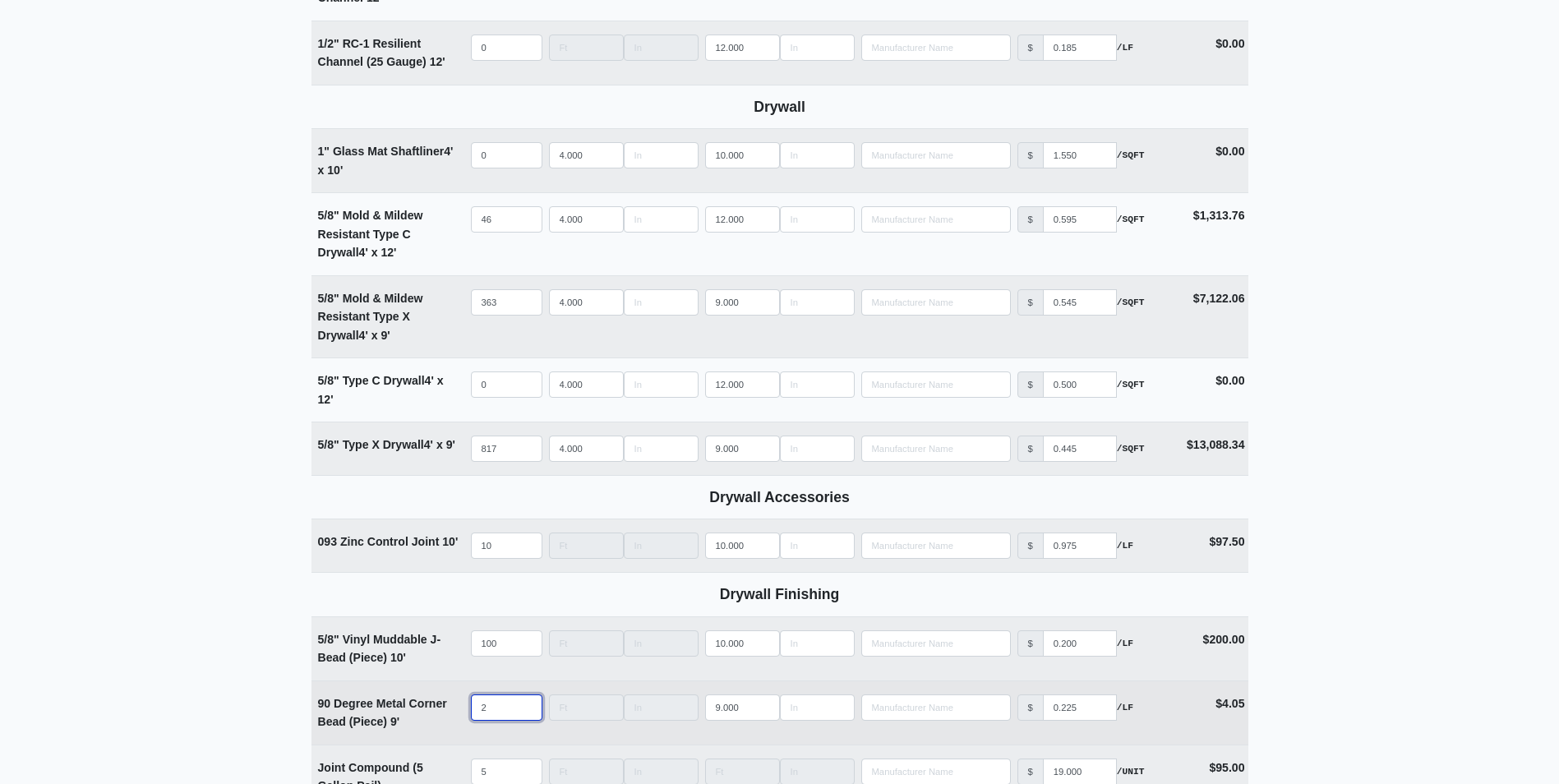
type input "20"
select select
type input "200"
select select
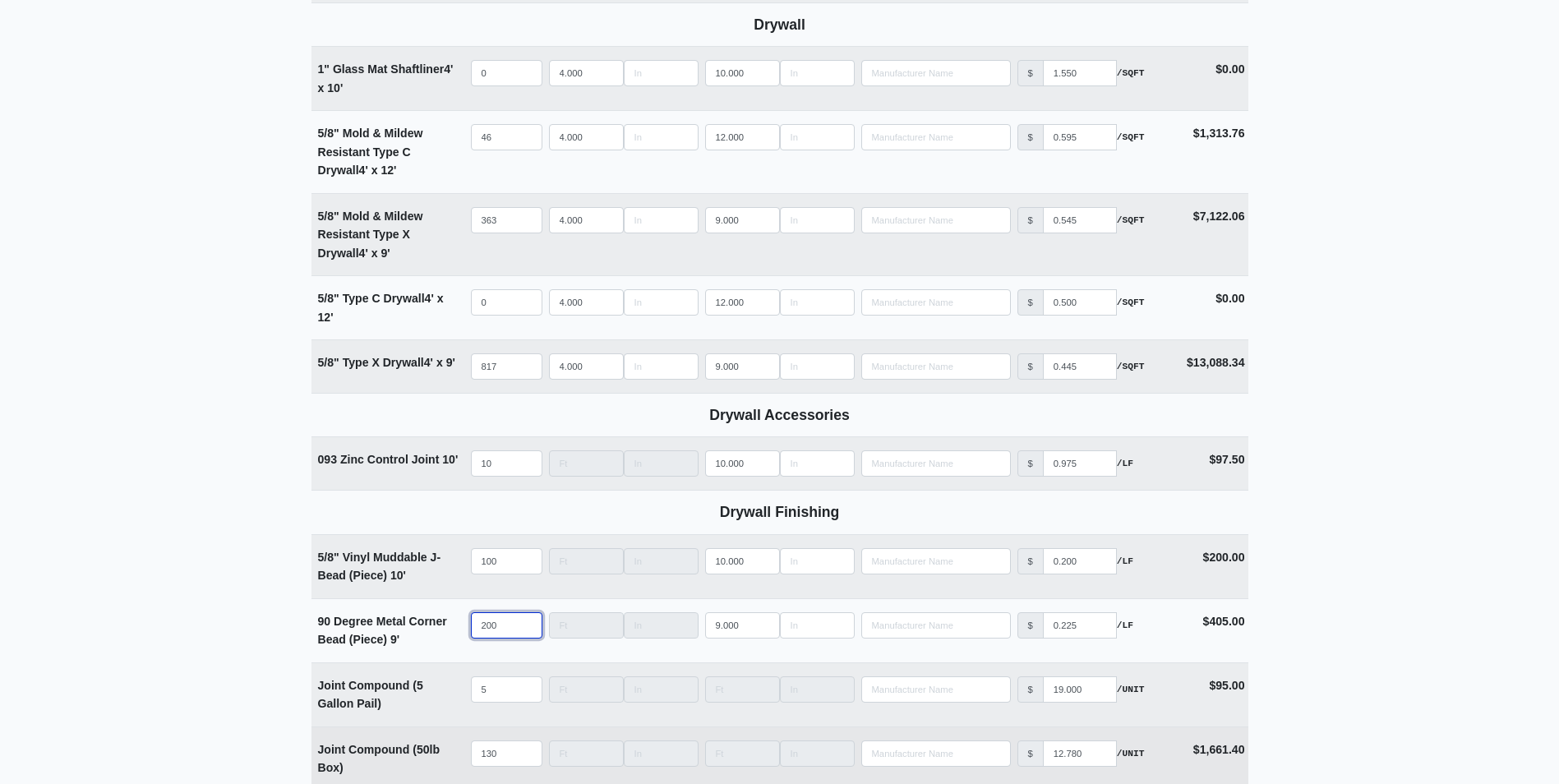
scroll to position [986, 0]
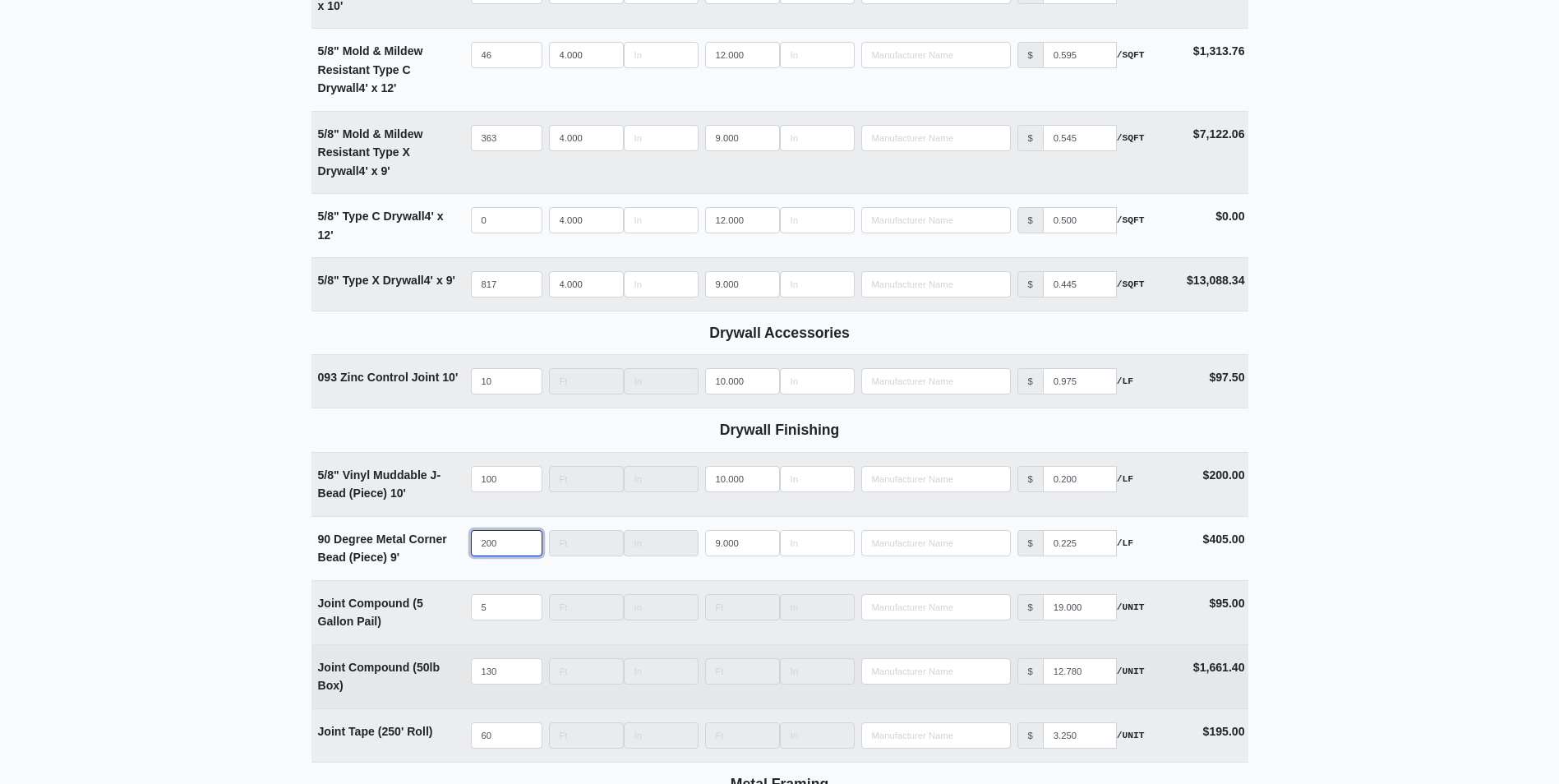
type input "200"
drag, startPoint x: 506, startPoint y: 674, endPoint x: 419, endPoint y: 678, distance: 87.1
click at [419, 678] on tr "Joint Compound (50lb Box) Qty 130 Width Length Manufacturer No Results Price $ …" at bounding box center [780, 676] width 937 height 65
type input "1"
select select
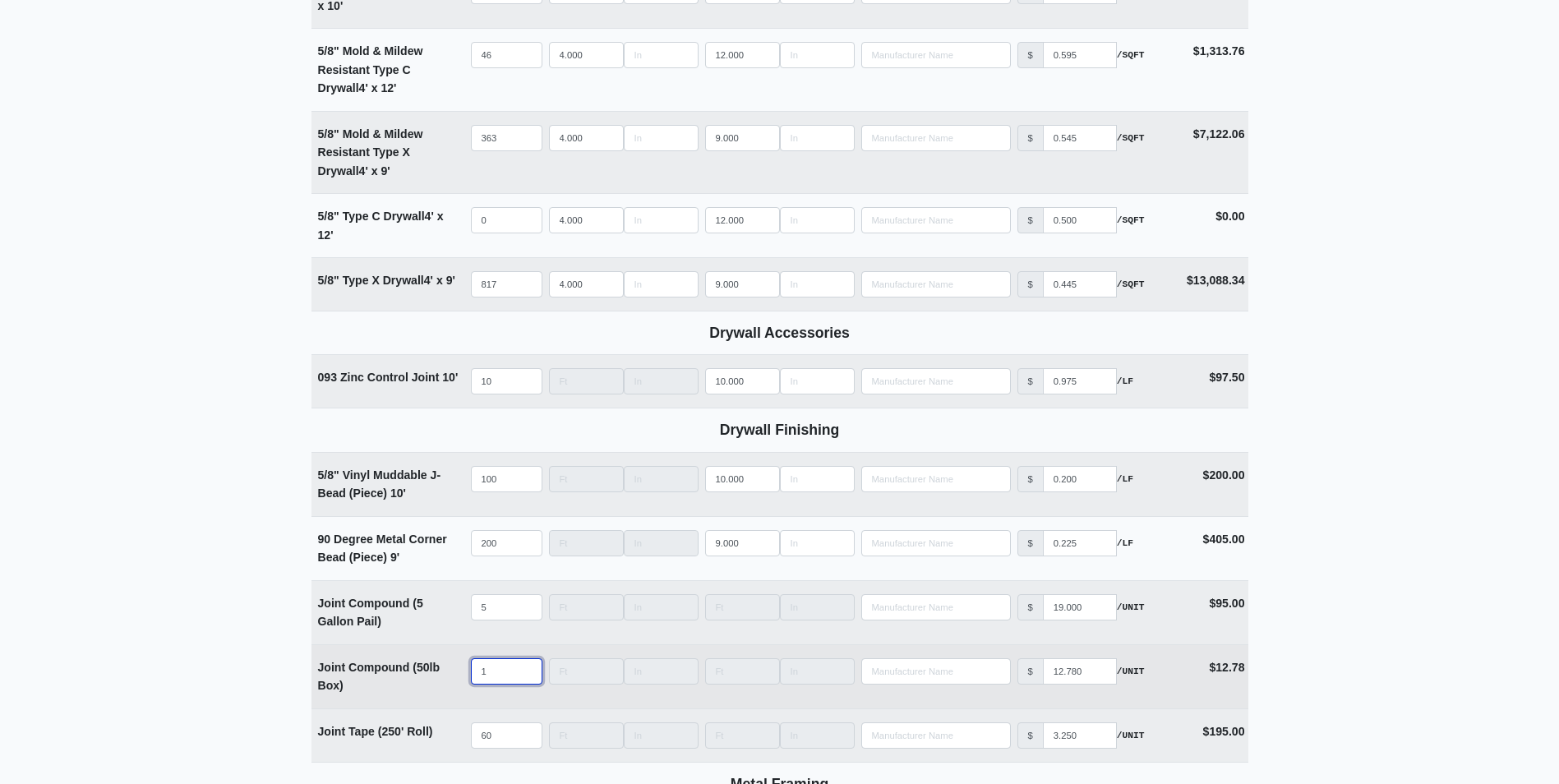
type input "16"
select select
type input "165"
select select
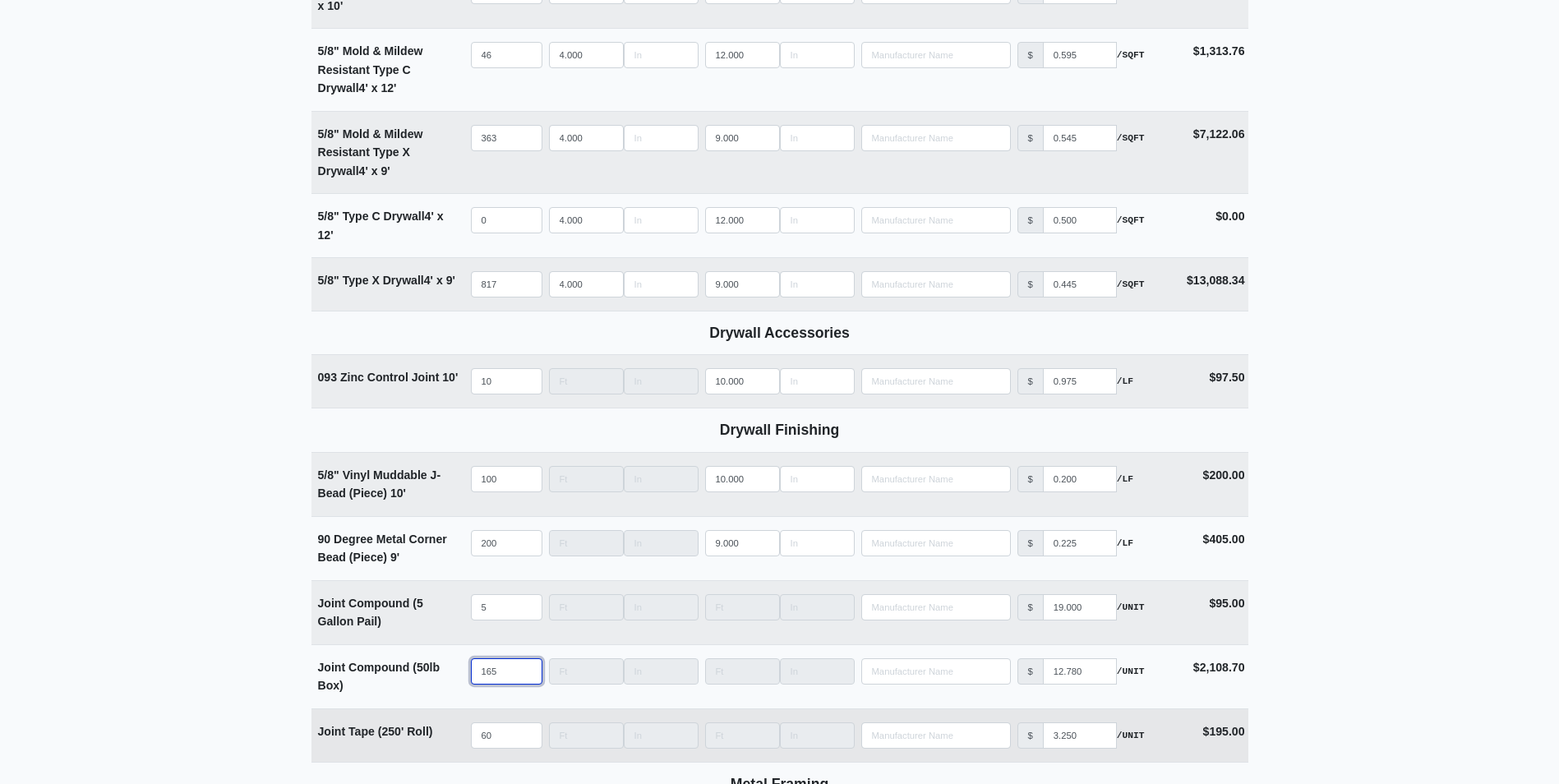
type input "165"
drag, startPoint x: 495, startPoint y: 734, endPoint x: 411, endPoint y: 746, distance: 84.9
click at [411, 746] on tr "Joint Tape (250' Roll) Qty 60 Width Length Manufacturer No Results Price $ 3.25…" at bounding box center [780, 734] width 937 height 53
type input "7"
select select
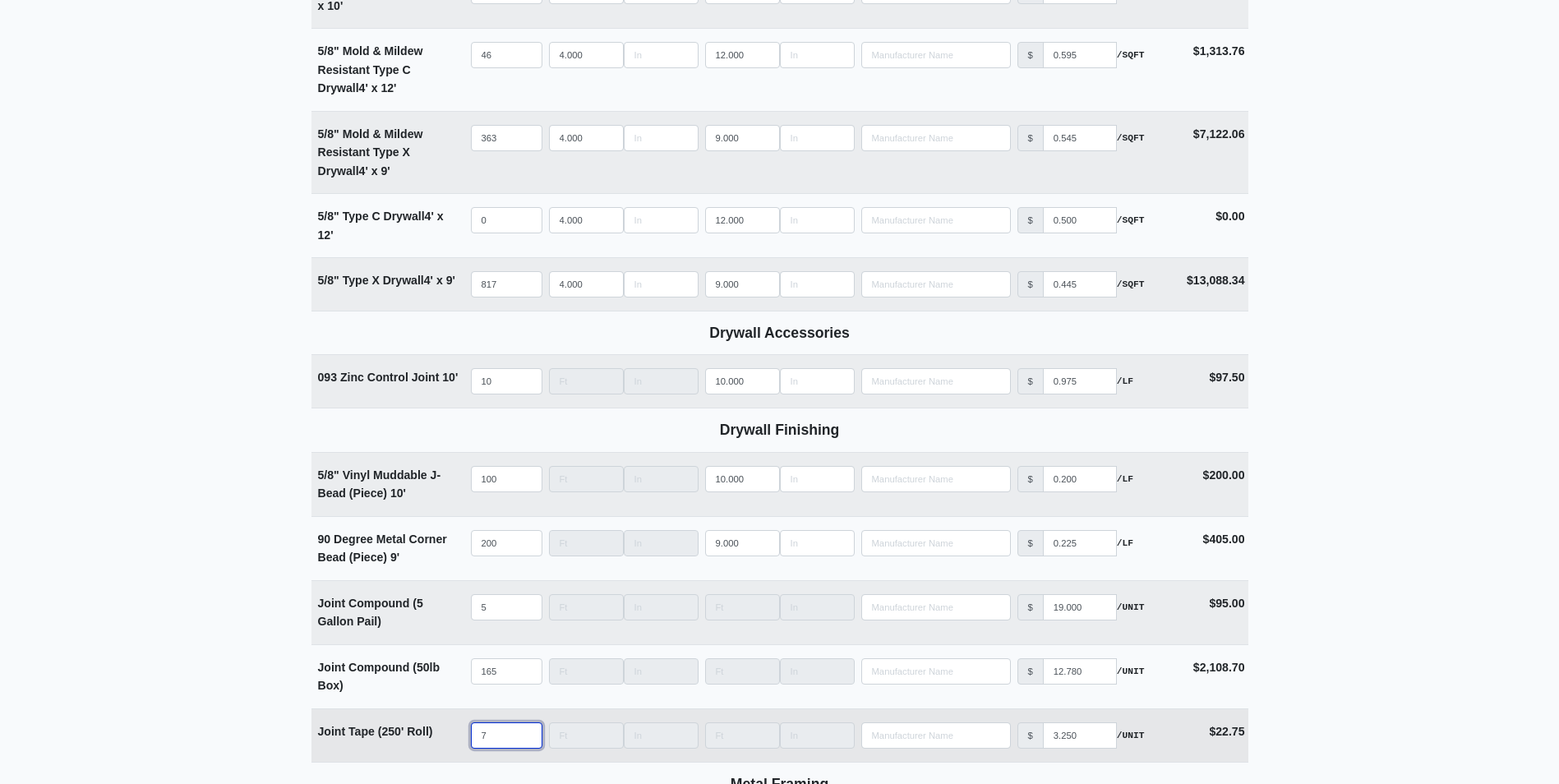
type input "70"
select select
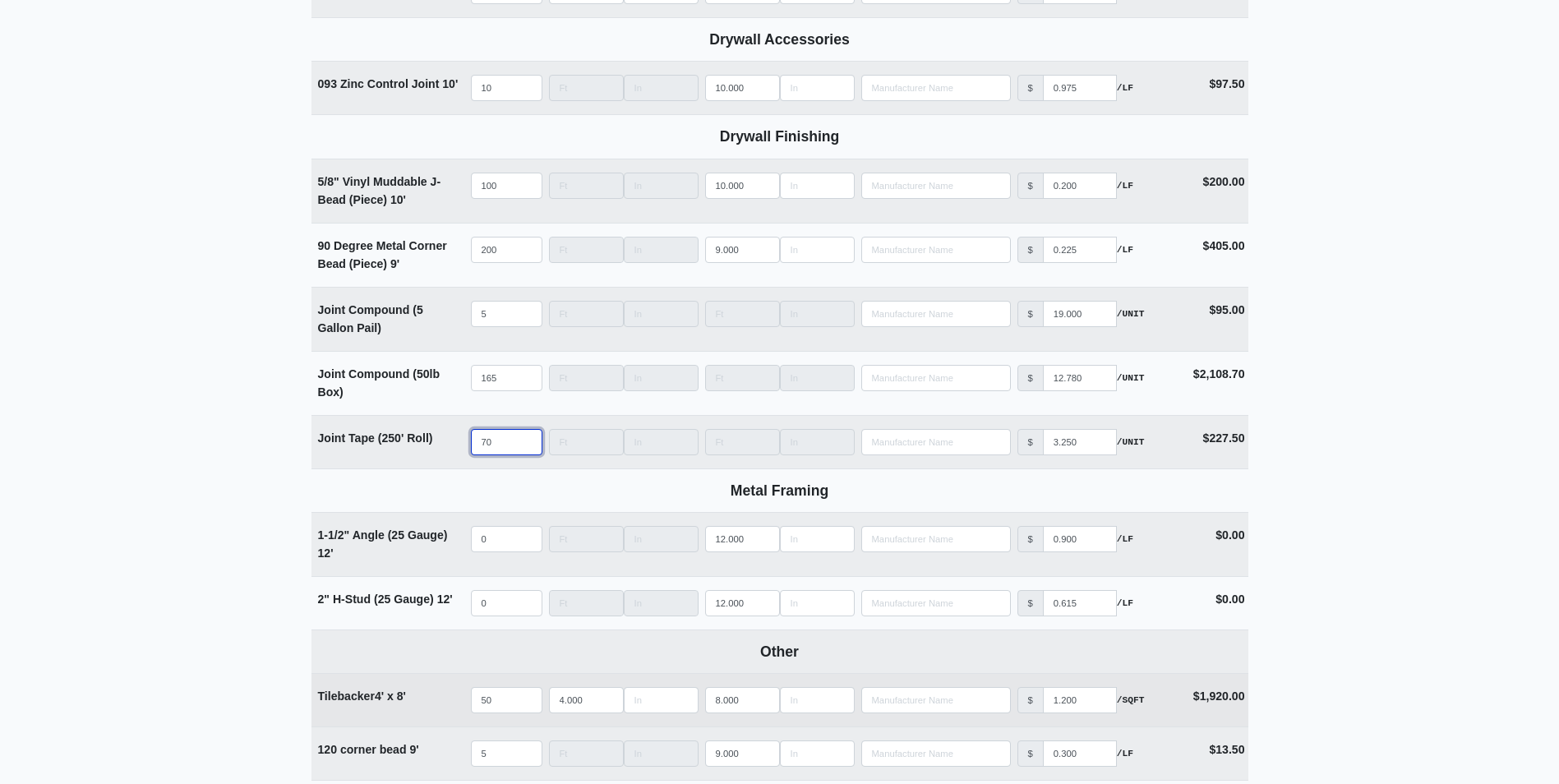
scroll to position [1315, 0]
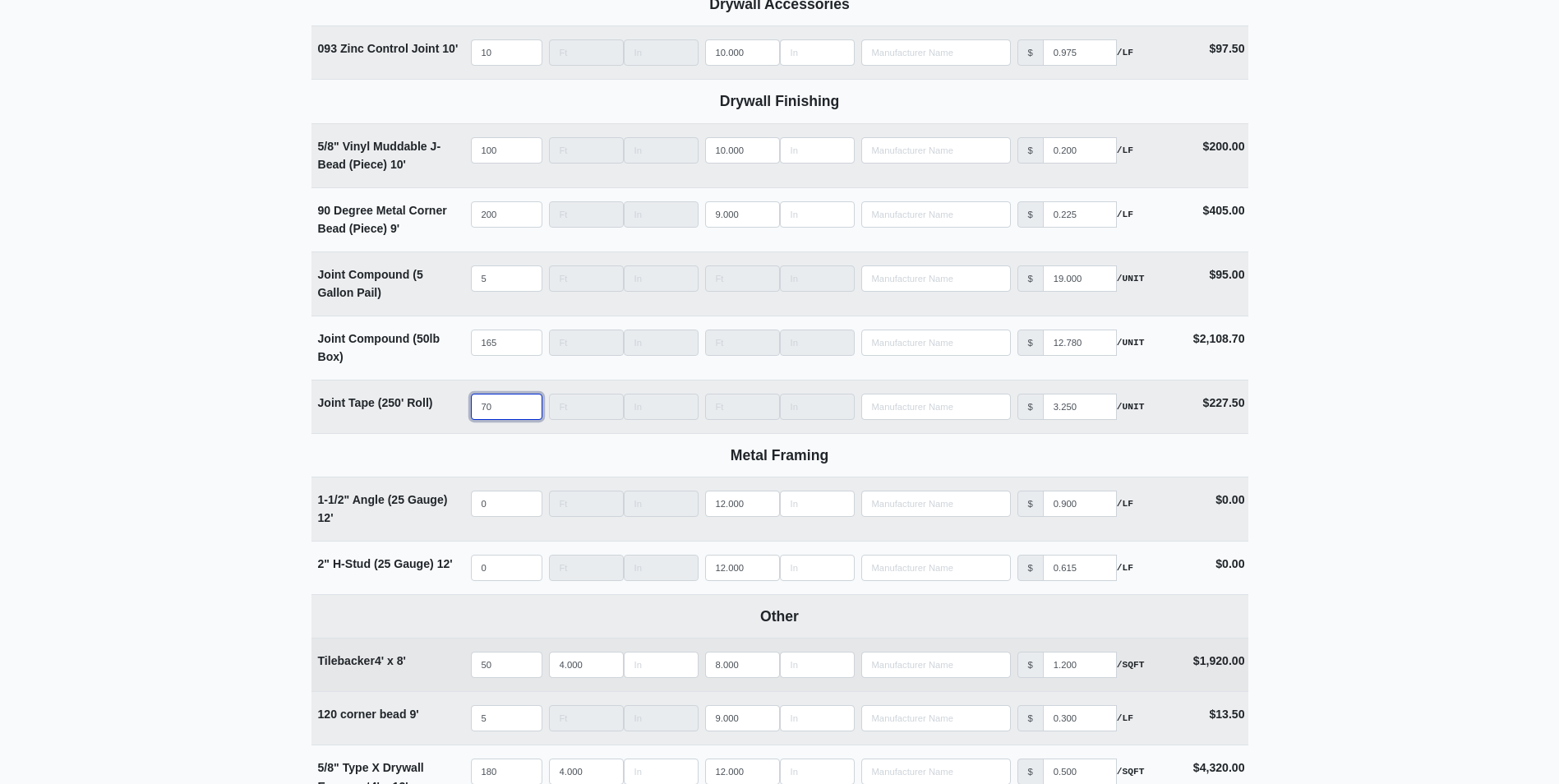
type input "70"
drag, startPoint x: 508, startPoint y: 668, endPoint x: 415, endPoint y: 672, distance: 93.1
click at [415, 672] on tr "Tilebacker 4' x 8' Qty 50 Width 4.000 Length 8.000 Manufacturer No Results Pric…" at bounding box center [780, 664] width 937 height 53
type input "6"
select select
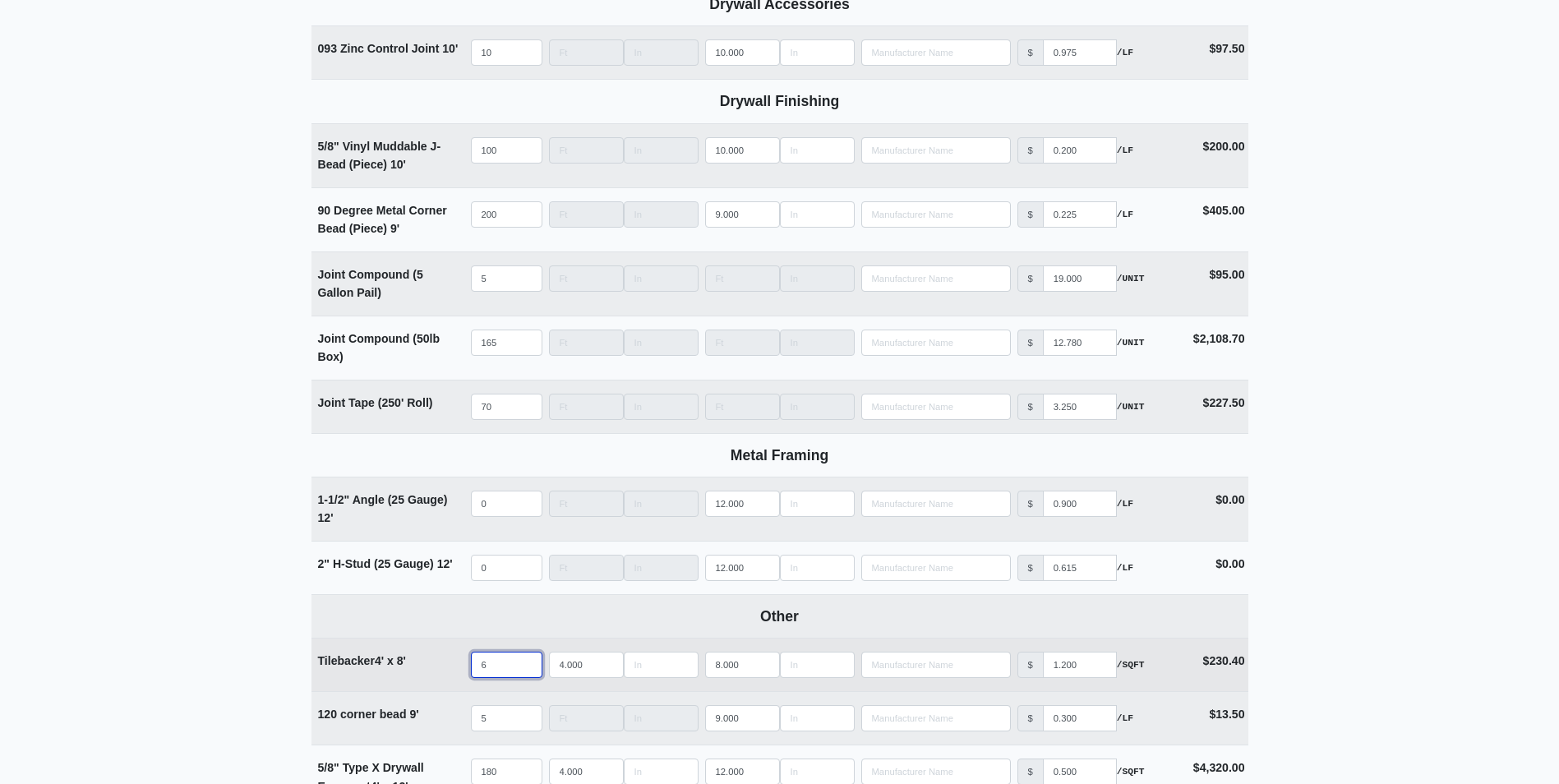
type input "69"
select select
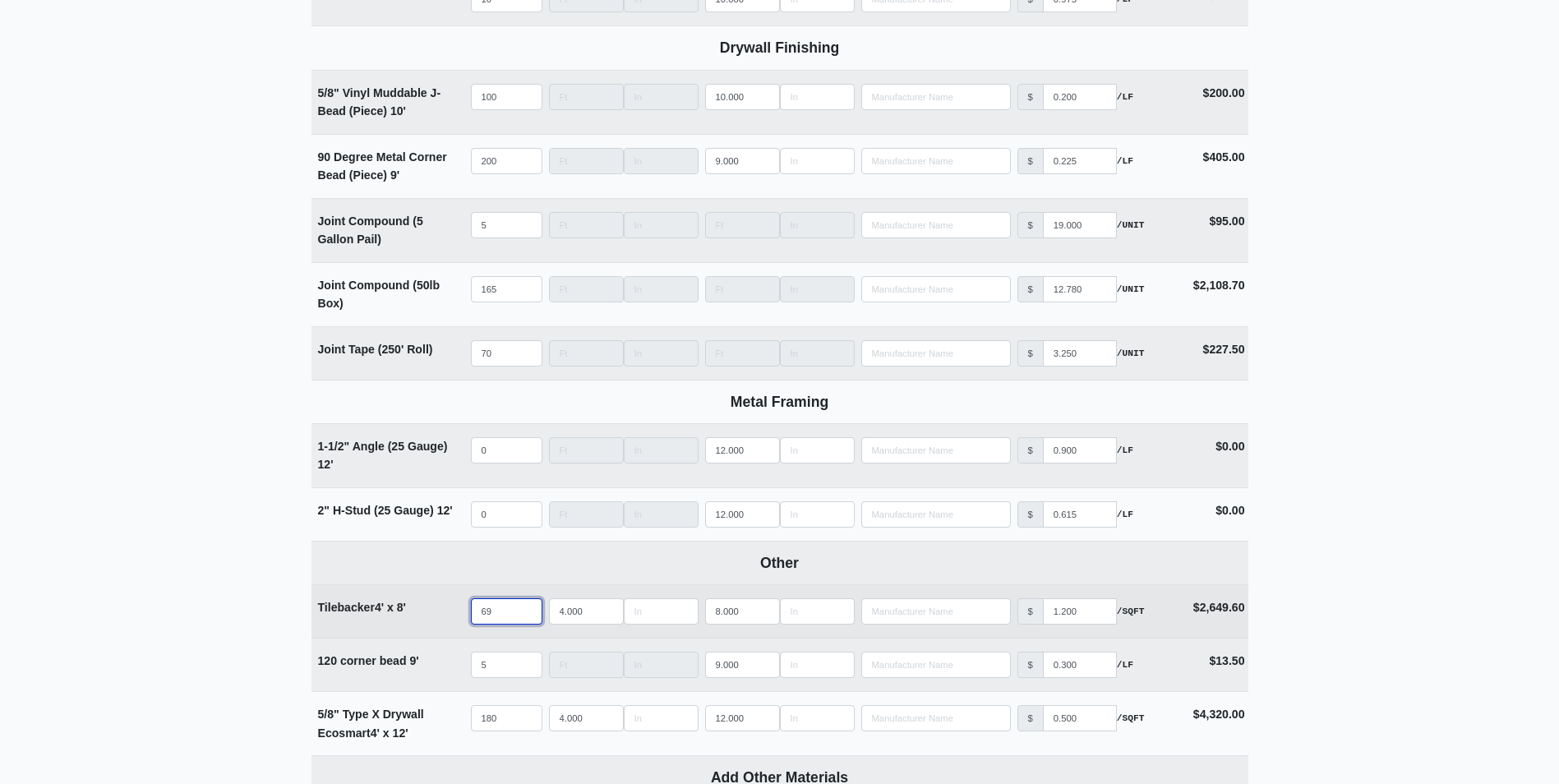
scroll to position [1397, 0]
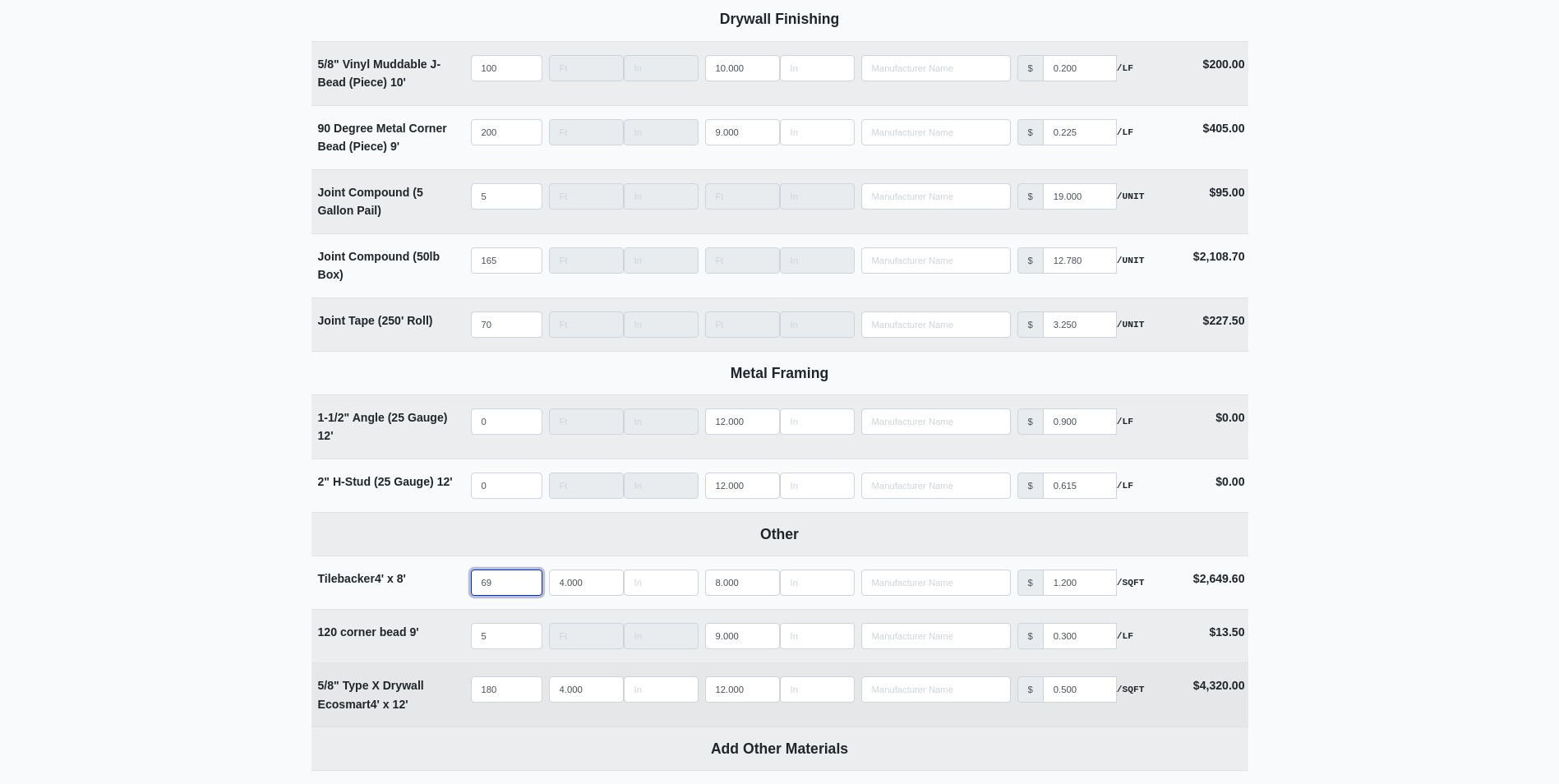
type input "69"
drag, startPoint x: 499, startPoint y: 693, endPoint x: 440, endPoint y: 693, distance: 59.0
click at [441, 693] on tr "5/8" Type X Drywall Ecosmart 4' x 12' Qty 180 Width 4.000 Length 12.000 Manufac…" at bounding box center [780, 694] width 937 height 65
type input "2"
select select
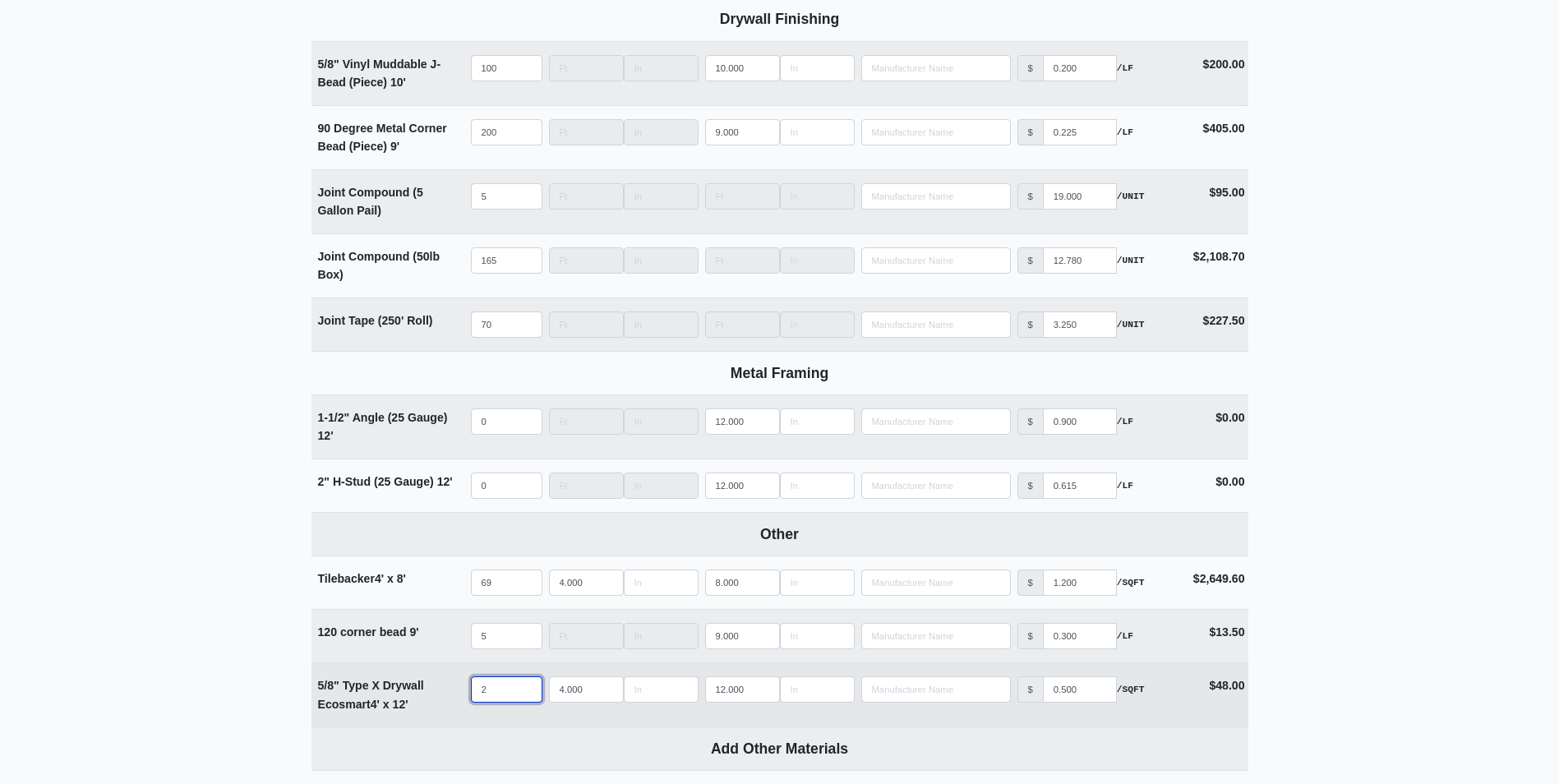
type input "24"
select select
type input "244"
select select
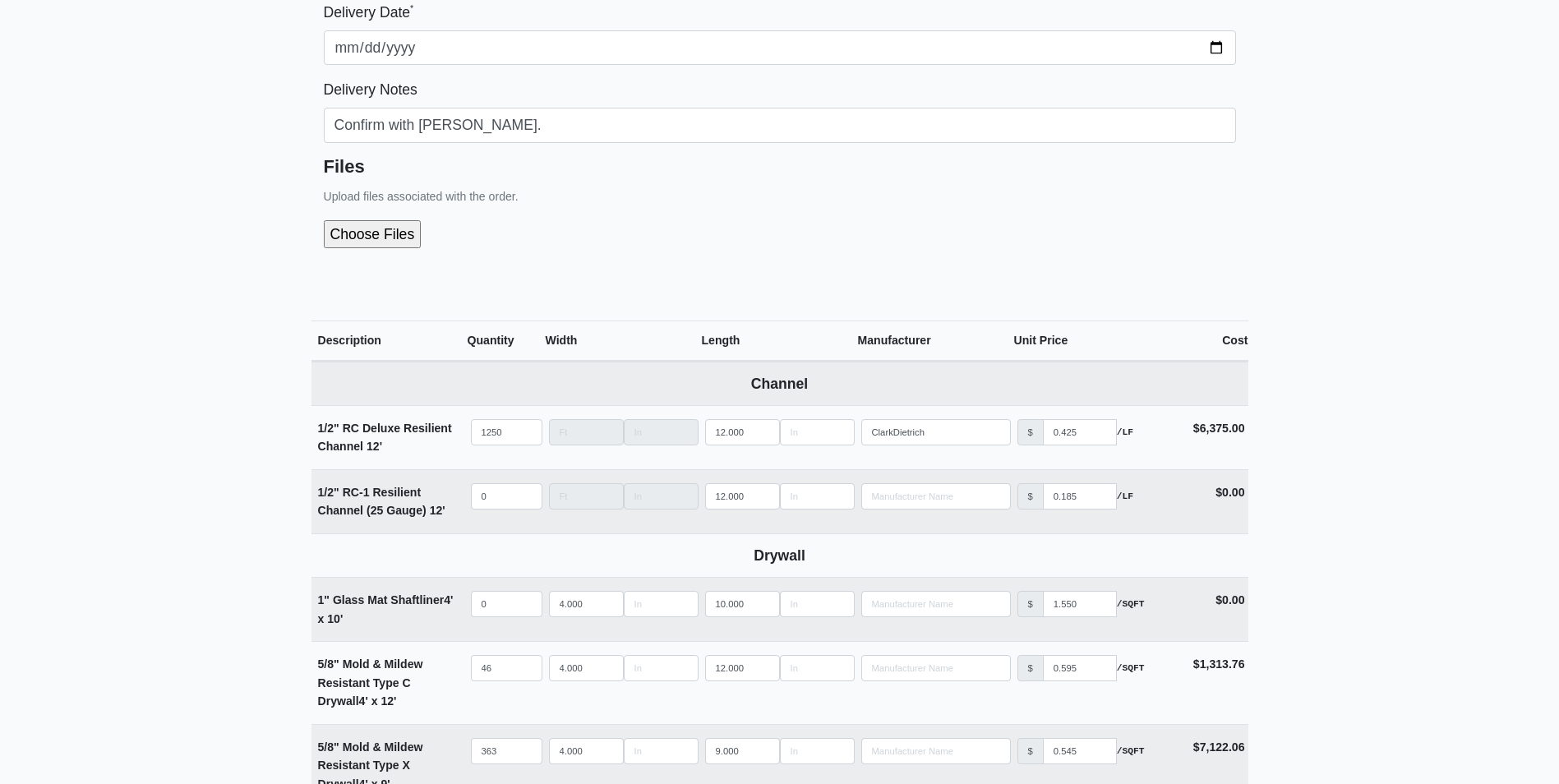
scroll to position [328, 0]
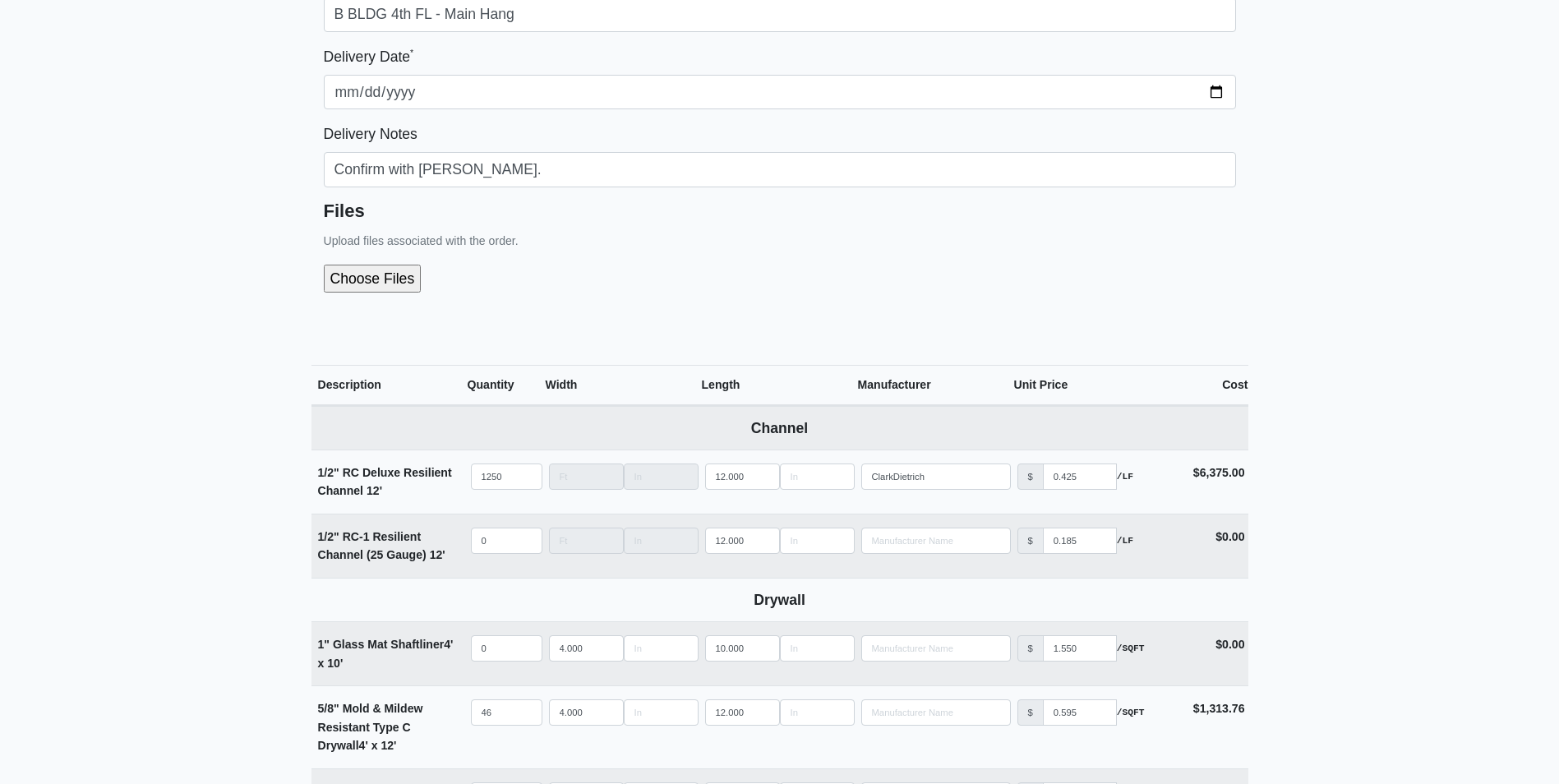
type input "244"
click at [376, 280] on input "file" at bounding box center [461, 278] width 274 height 28
type input "C:\fakepath\TPA United - B 2nd-4th FL Breakdown.pdf"
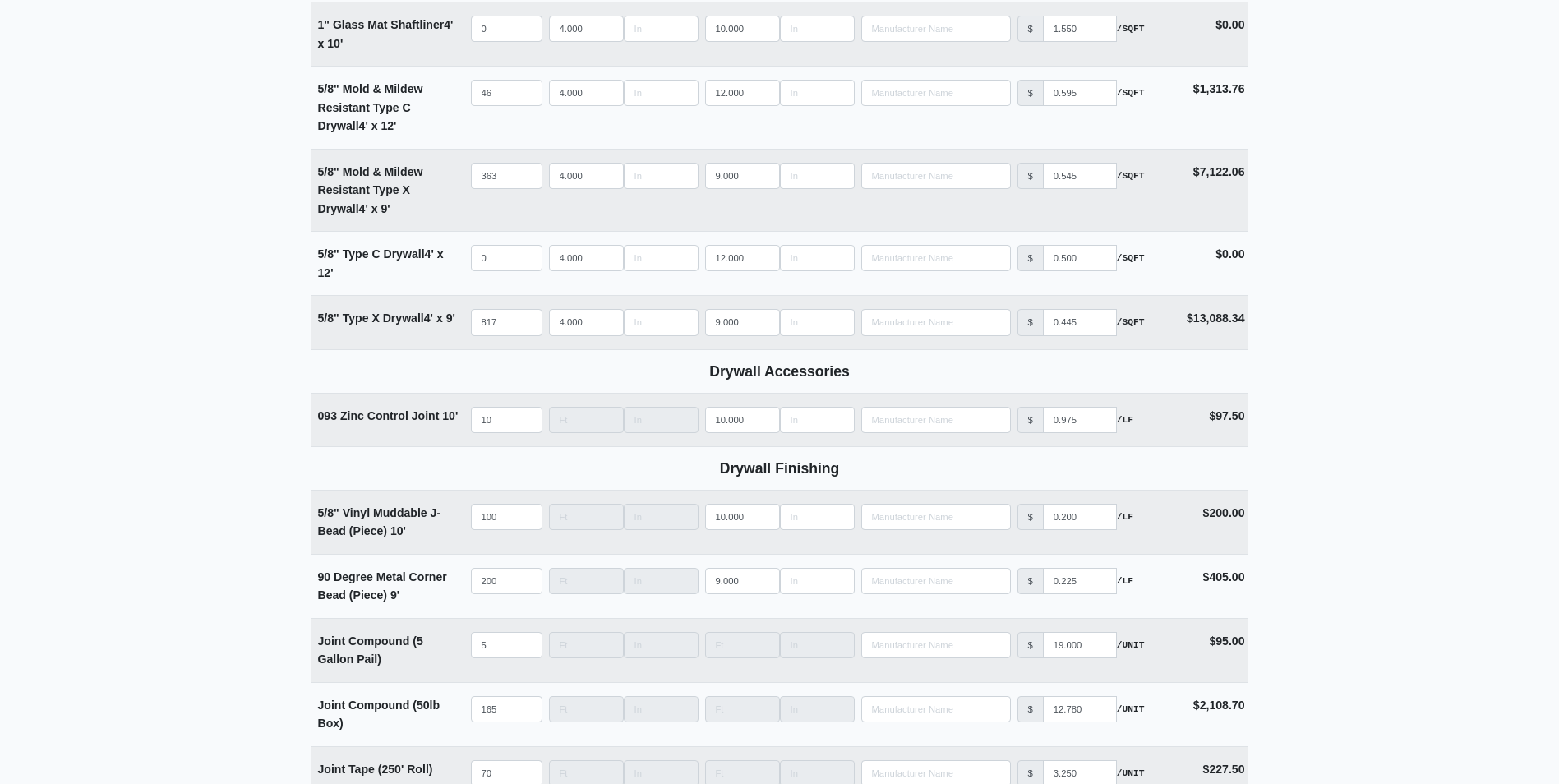
scroll to position [1800, 0]
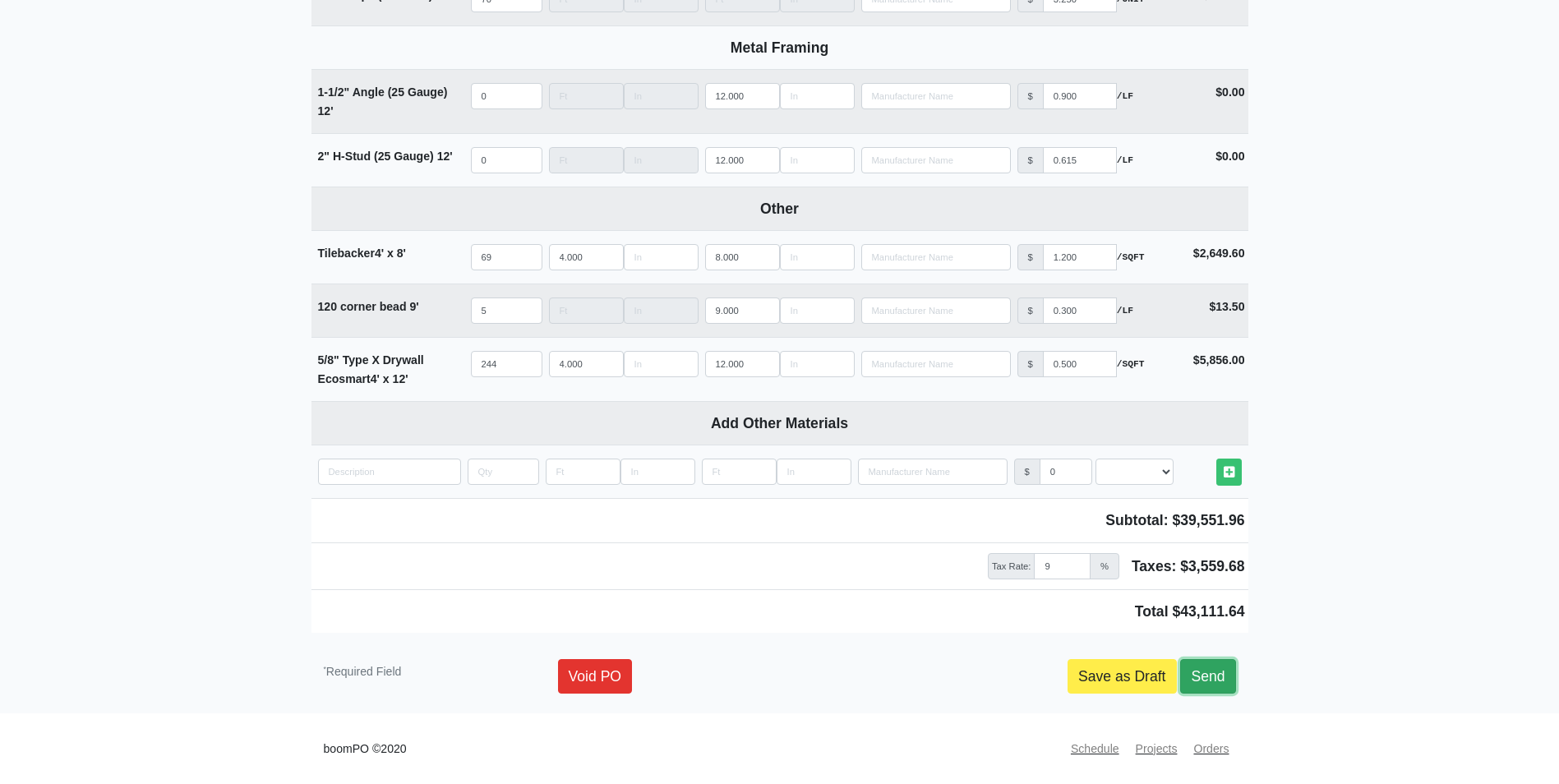
click at [1214, 676] on link "Send" at bounding box center [1207, 676] width 55 height 35
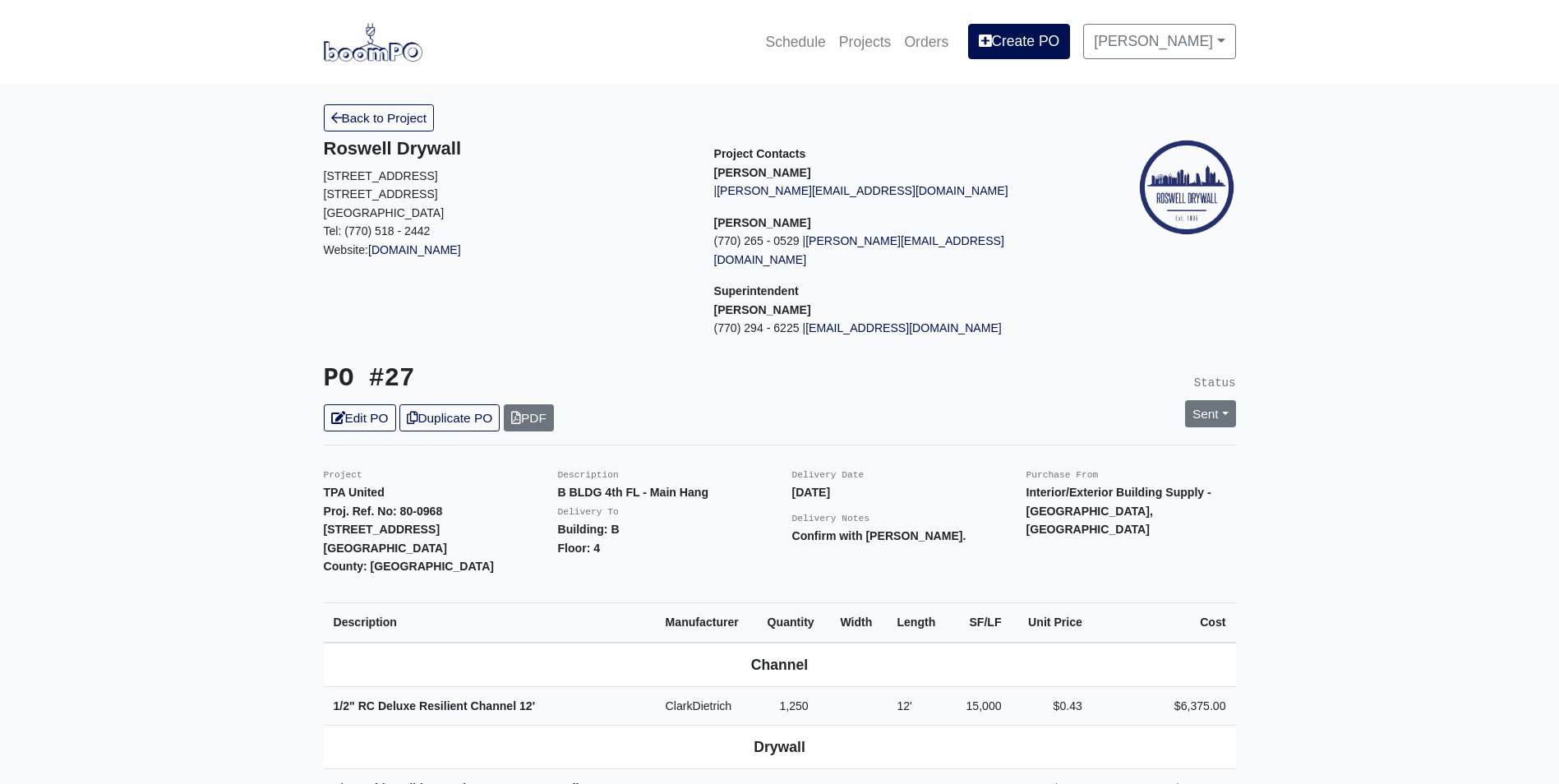
click at [340, 114] on icon at bounding box center [336, 118] width 11 height 13
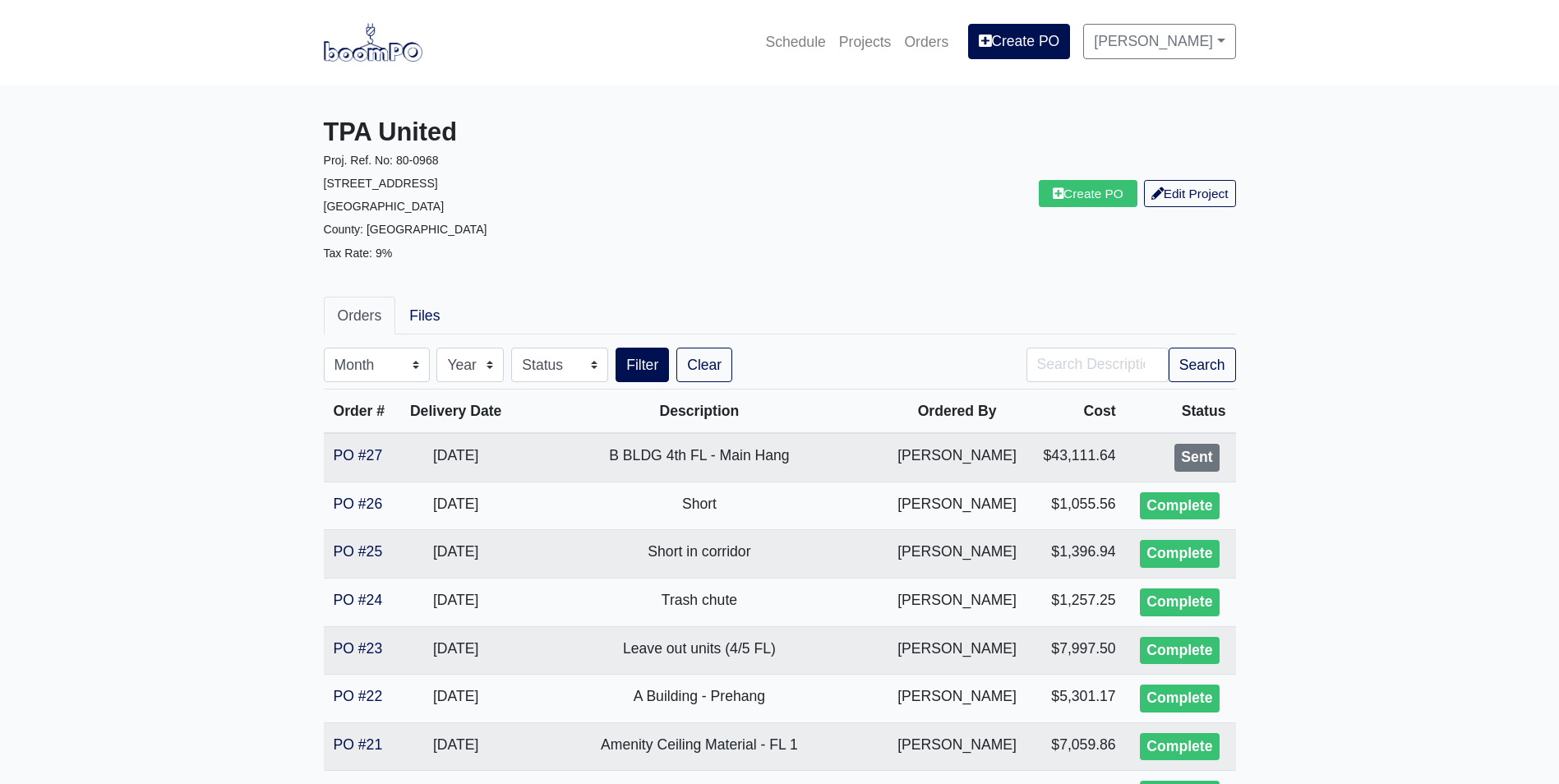
click at [381, 51] on img at bounding box center [373, 41] width 98 height 38
